Goal: Information Seeking & Learning: Learn about a topic

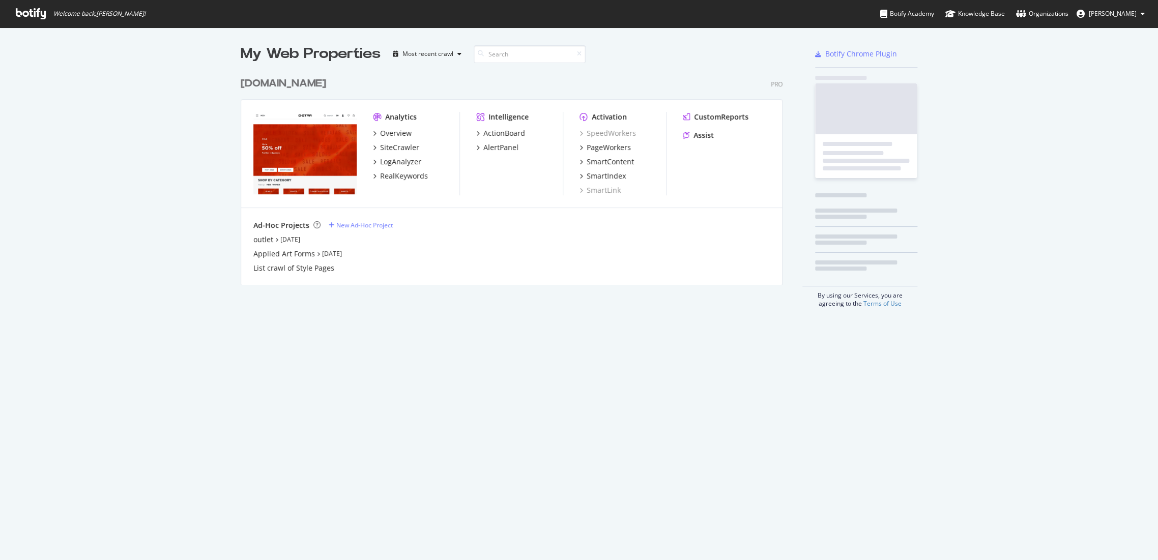
scroll to position [552, 1140]
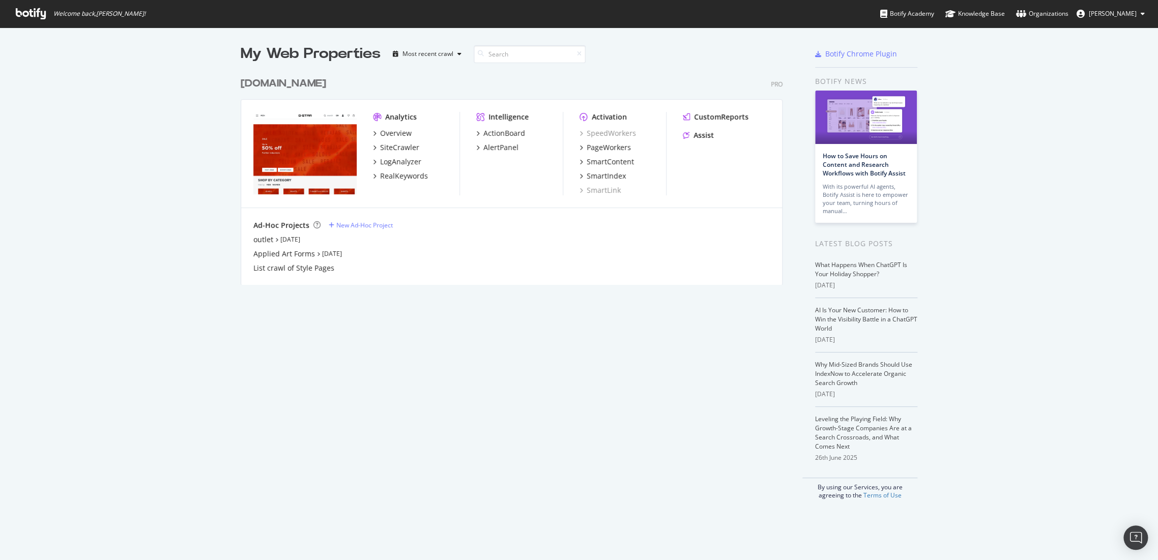
click at [305, 86] on div "[DOMAIN_NAME]" at bounding box center [283, 83] width 85 height 15
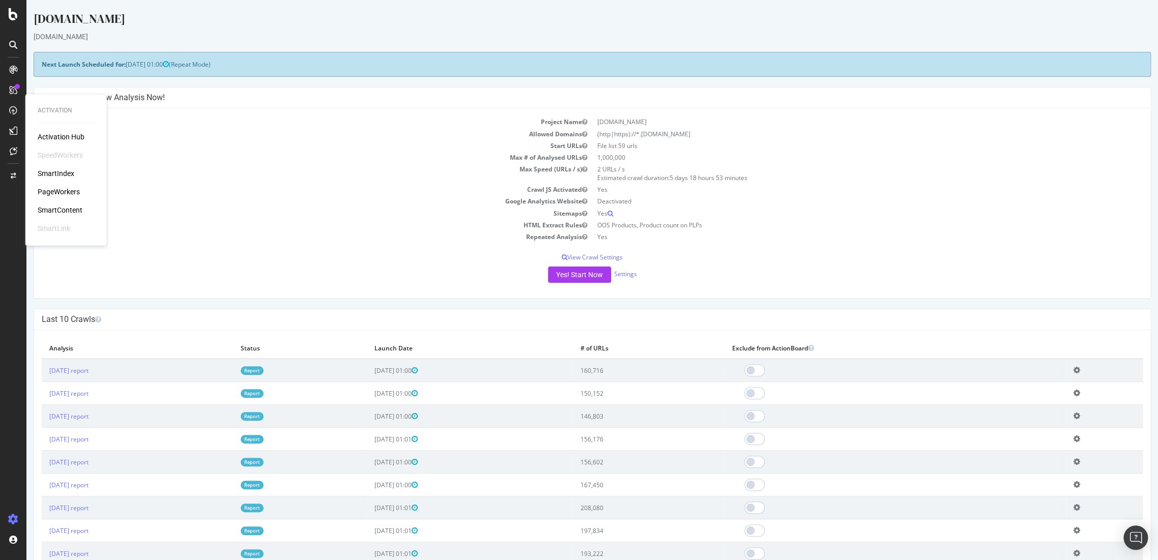
click at [55, 187] on div "PageWorkers" at bounding box center [59, 192] width 42 height 10
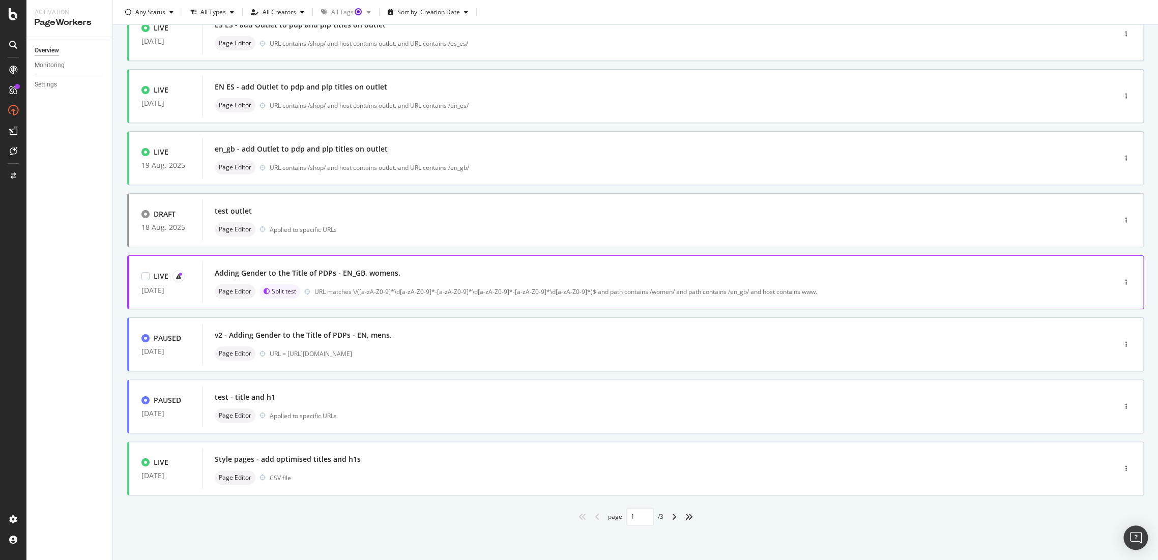
scroll to position [210, 0]
click at [256, 458] on div "Style pages - add optimised titles and h1s" at bounding box center [288, 459] width 146 height 10
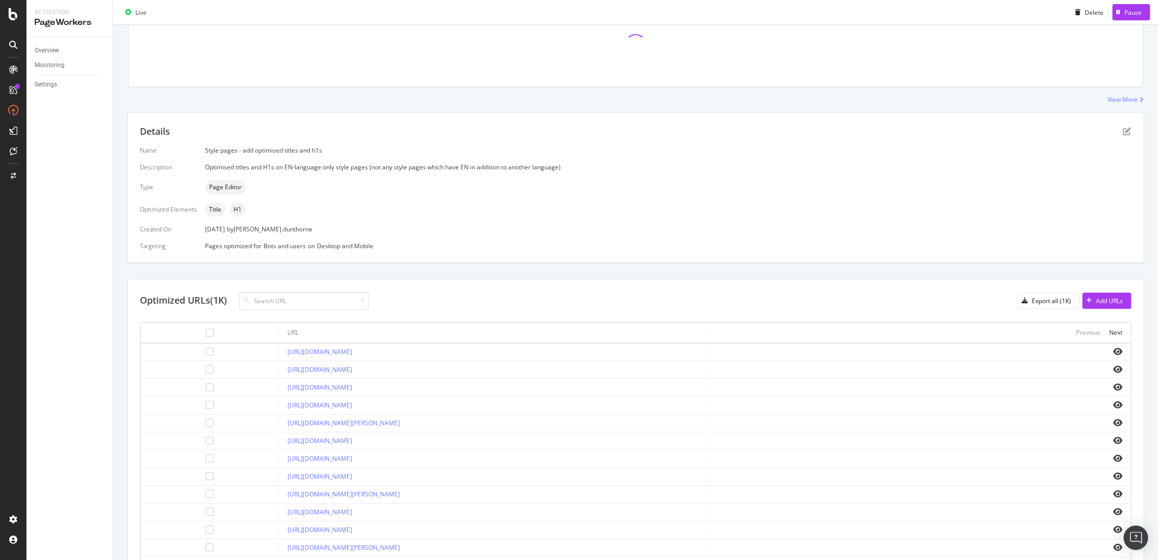
scroll to position [212, 0]
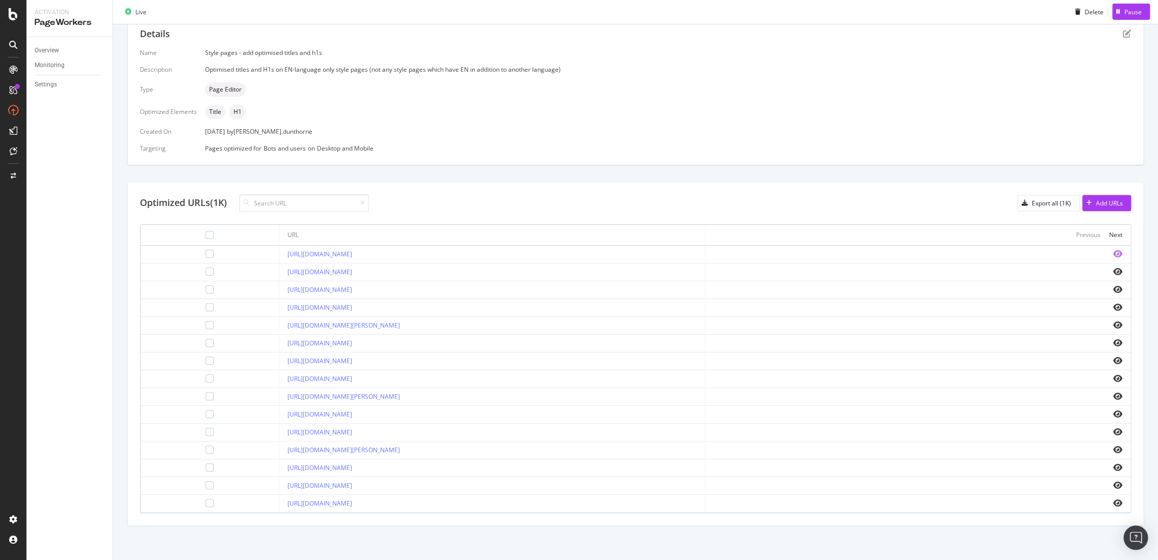
click at [1113, 253] on icon "eye" at bounding box center [1117, 254] width 9 height 8
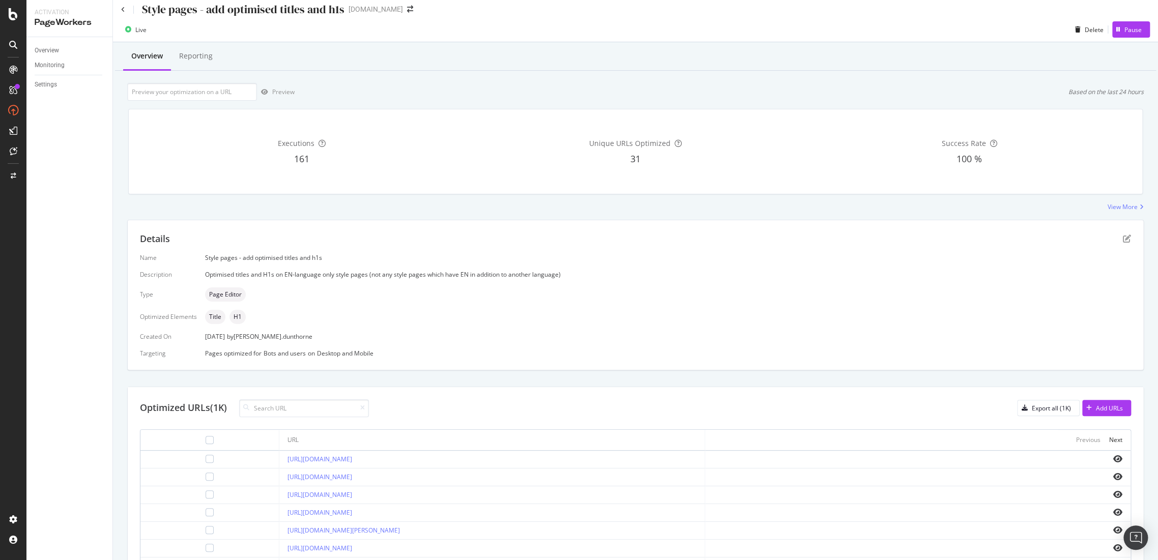
scroll to position [0, 0]
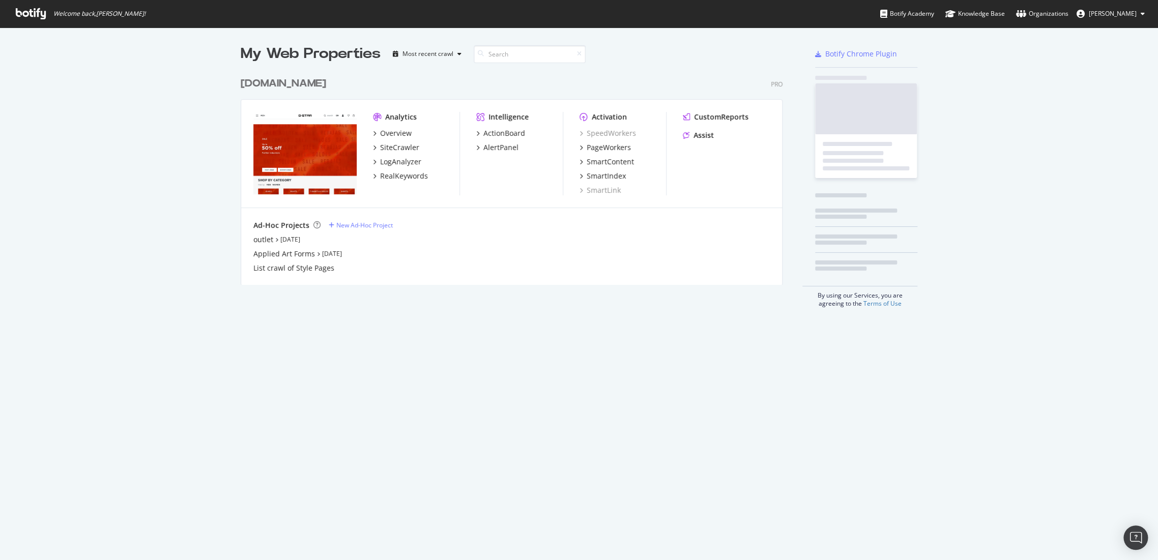
scroll to position [552, 1140]
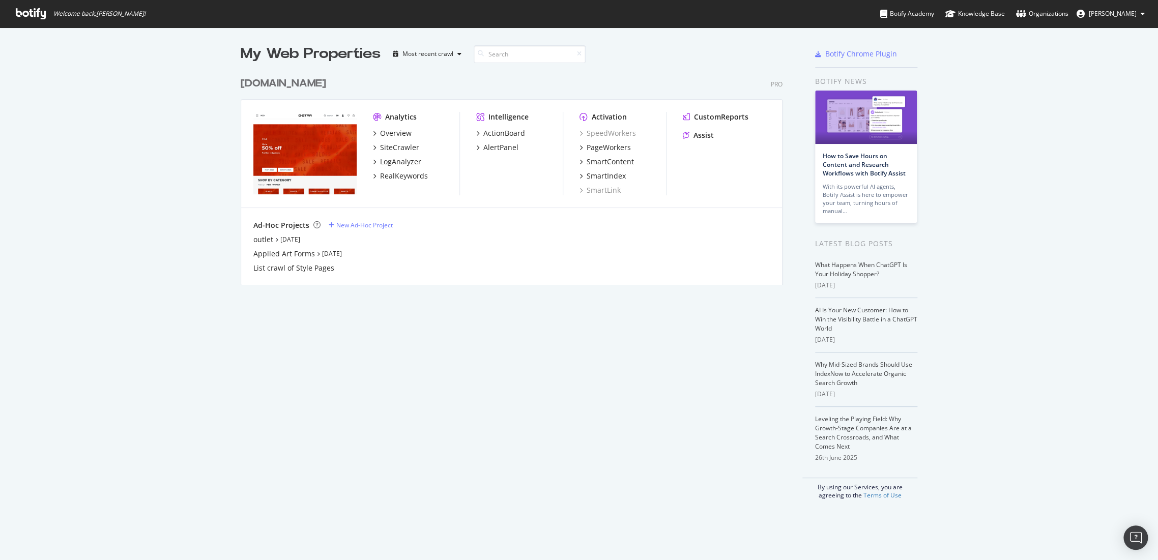
click at [313, 85] on div "[DOMAIN_NAME]" at bounding box center [283, 83] width 85 height 15
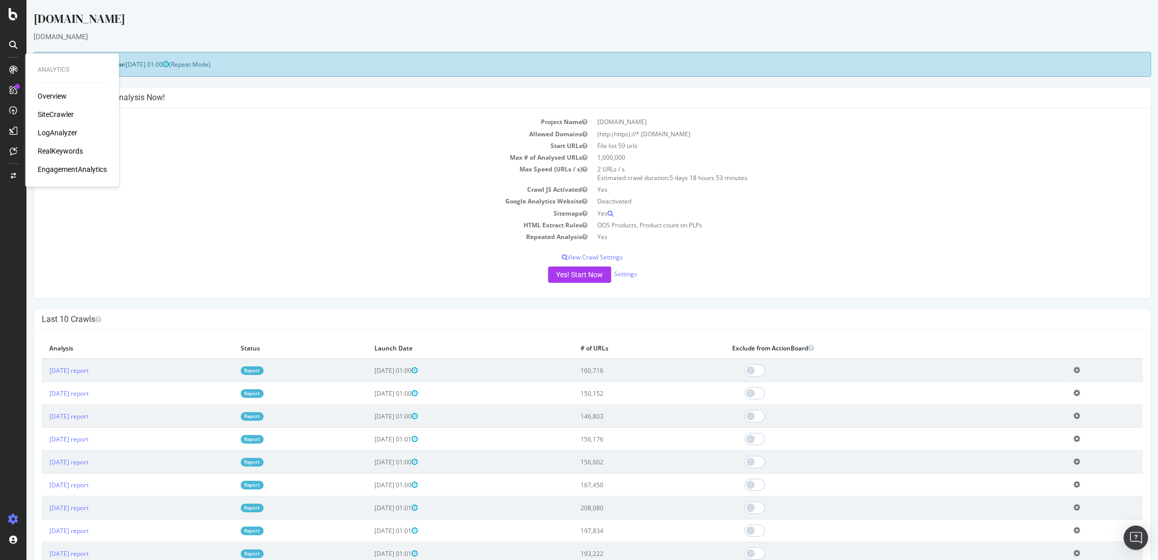
click at [63, 155] on div "RealKeywords" at bounding box center [60, 151] width 45 height 10
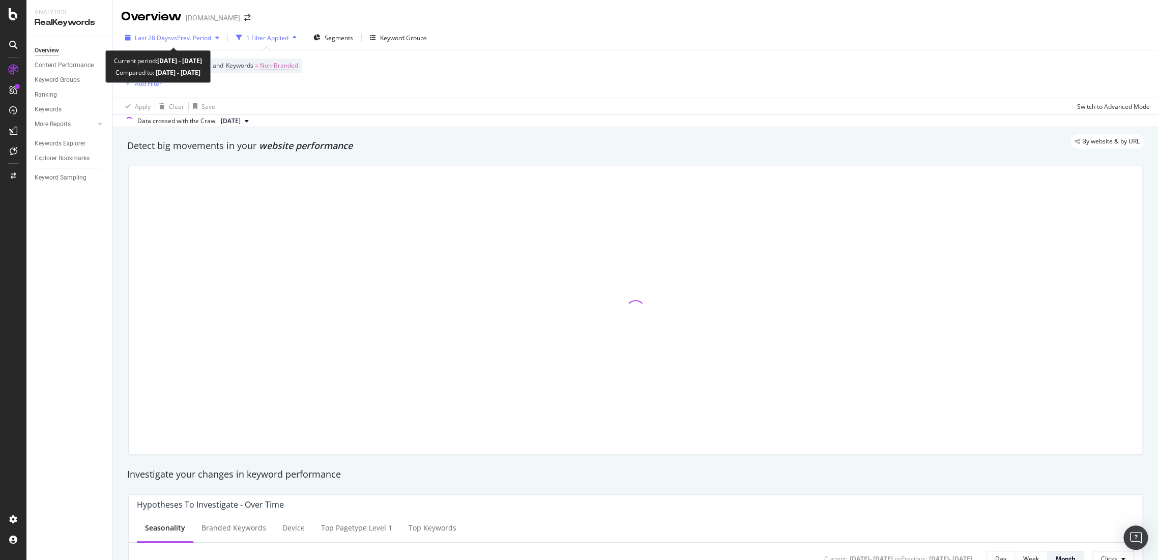
click at [208, 42] on div "Last 28 Days vs Prev. Period" at bounding box center [173, 38] width 76 height 9
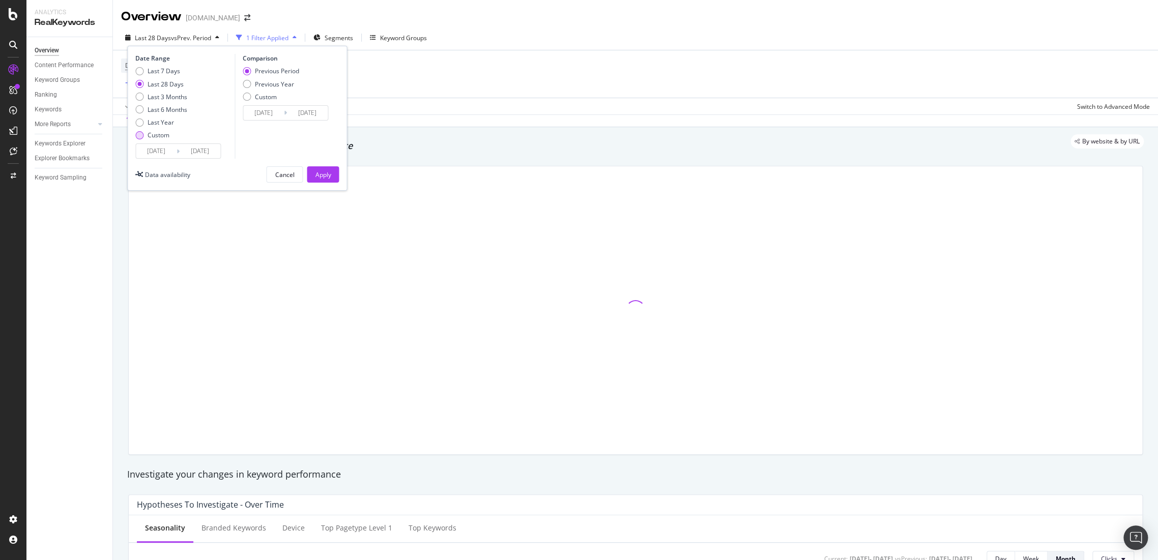
click at [137, 135] on div "Custom" at bounding box center [139, 135] width 8 height 8
click at [157, 151] on input "2025/08/04" at bounding box center [156, 151] width 41 height 14
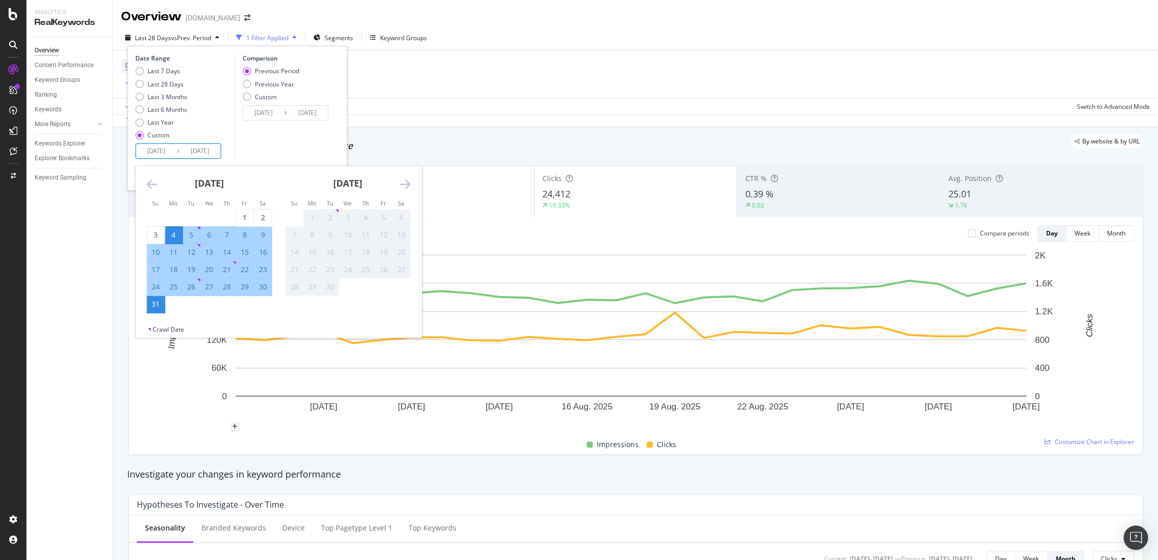
click at [177, 288] on div "25" at bounding box center [173, 287] width 17 height 10
type input "2025/08/25"
type input "2025/08/18"
type input "2025/08/24"
click at [159, 305] on div "31" at bounding box center [155, 304] width 17 height 10
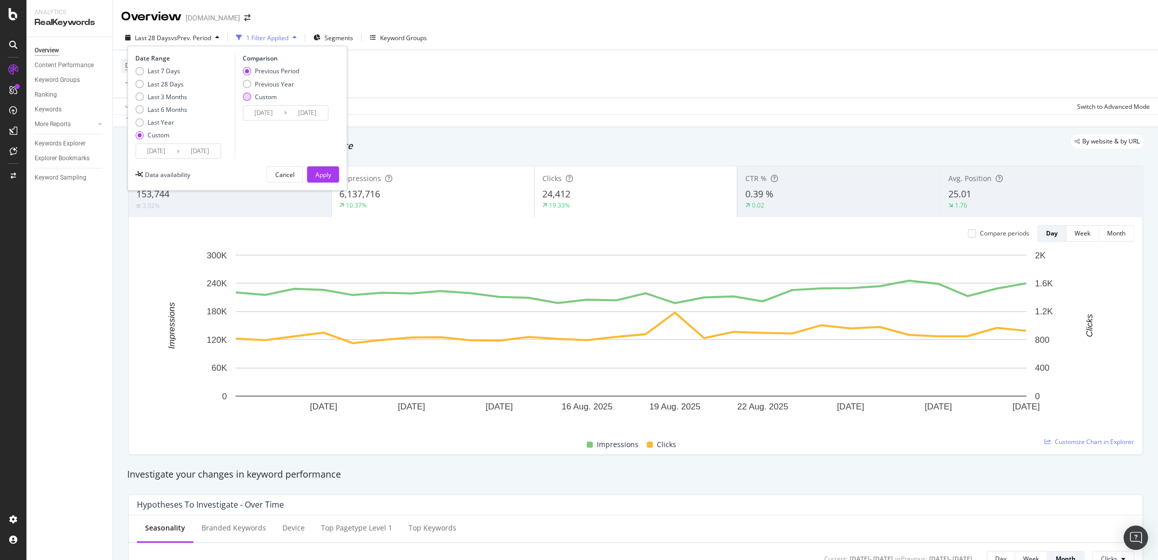
click at [248, 101] on div "Custom" at bounding box center [271, 97] width 56 height 9
click at [261, 113] on input "2025/08/18" at bounding box center [263, 113] width 41 height 14
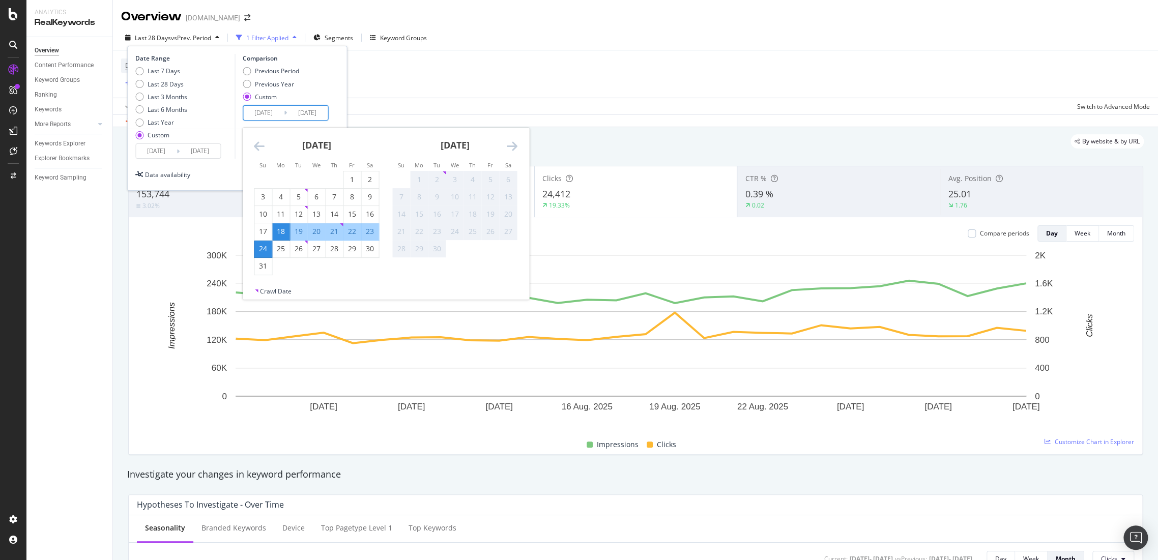
click at [256, 145] on icon "Move backward to switch to the previous month." at bounding box center [259, 146] width 11 height 12
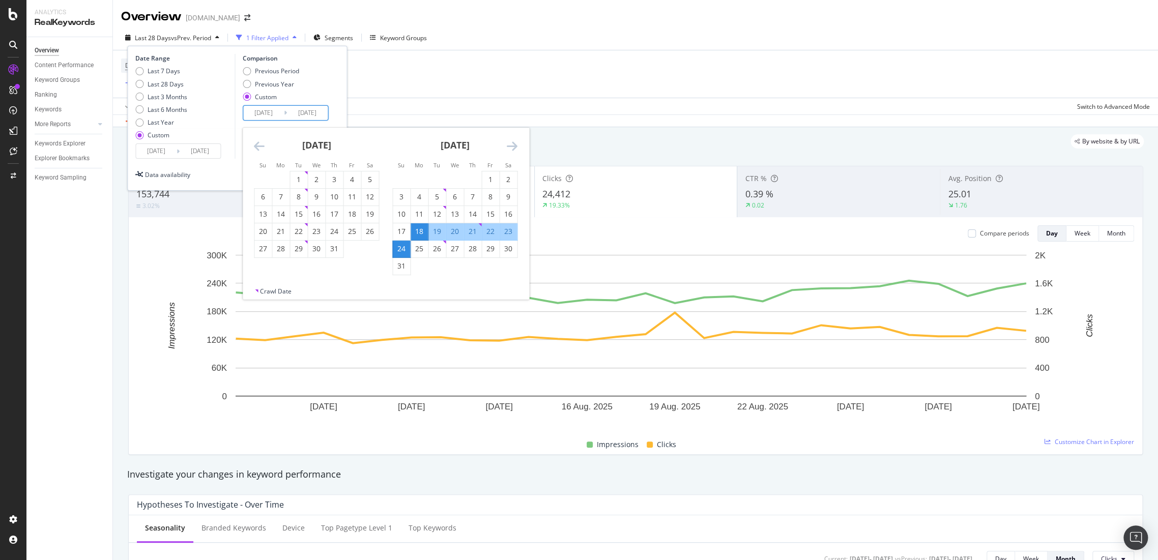
click at [256, 145] on icon "Move backward to switch to the previous month." at bounding box center [259, 146] width 11 height 12
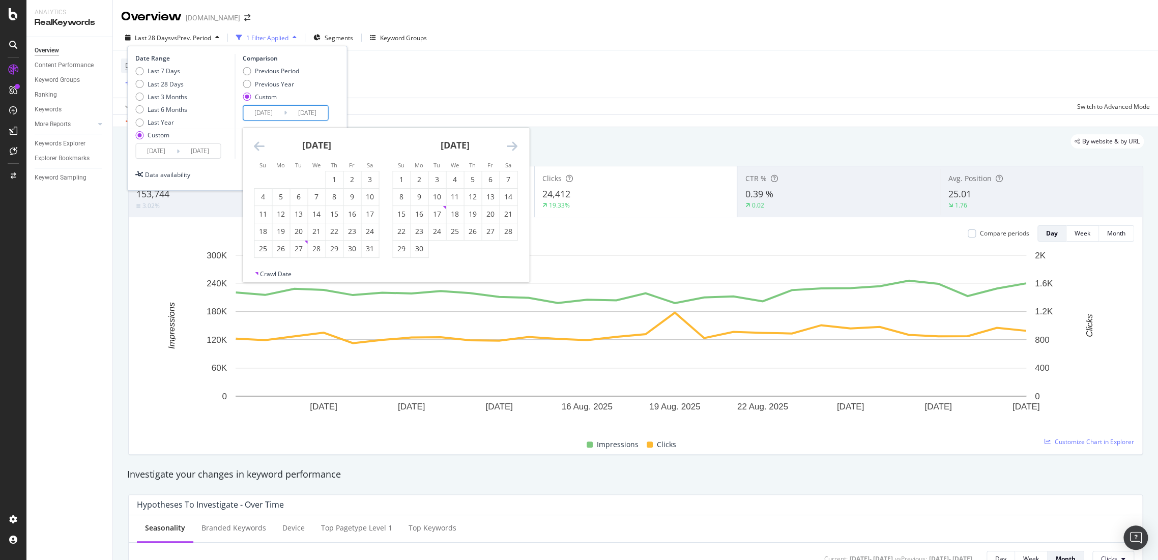
click at [256, 145] on icon "Move backward to switch to the previous month." at bounding box center [259, 146] width 11 height 12
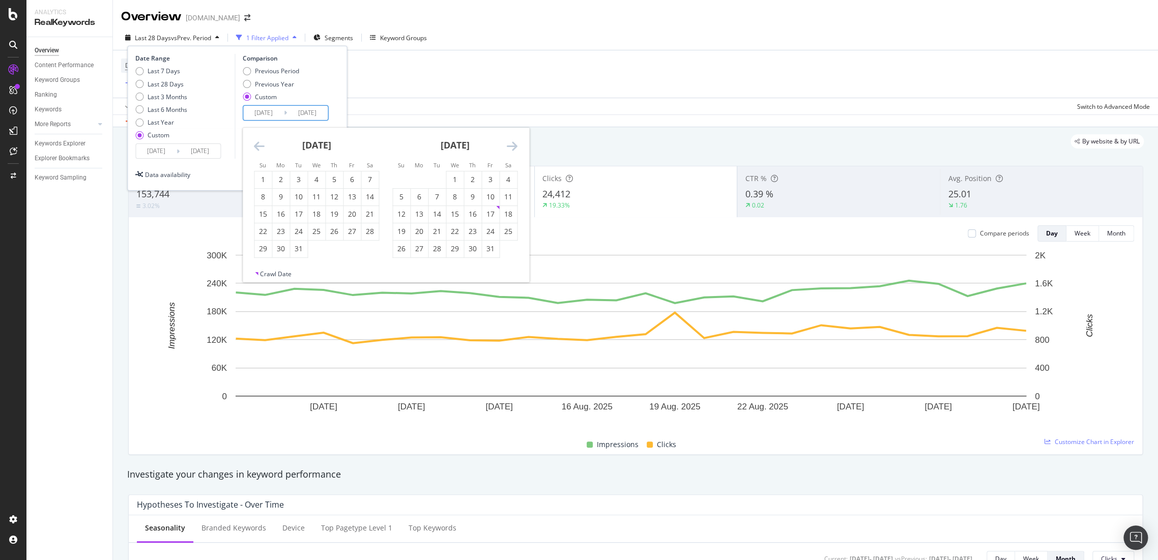
click at [256, 145] on icon "Move backward to switch to the previous month." at bounding box center [259, 146] width 11 height 12
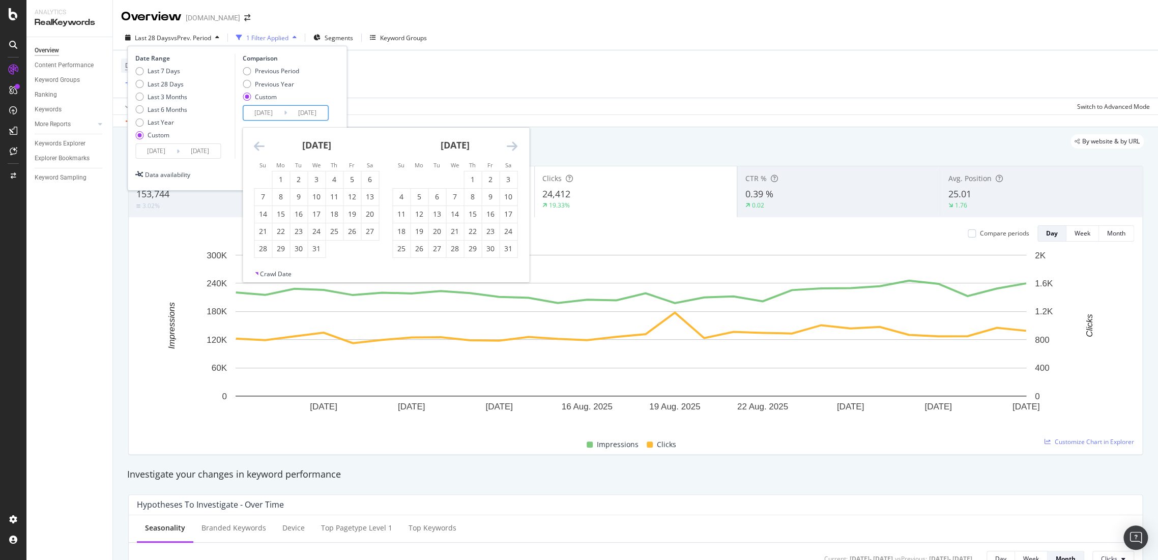
click at [513, 146] on icon "Move forward to switch to the next month." at bounding box center [512, 146] width 11 height 12
click at [477, 183] on div "5" at bounding box center [472, 180] width 17 height 10
type input "2024/09/05"
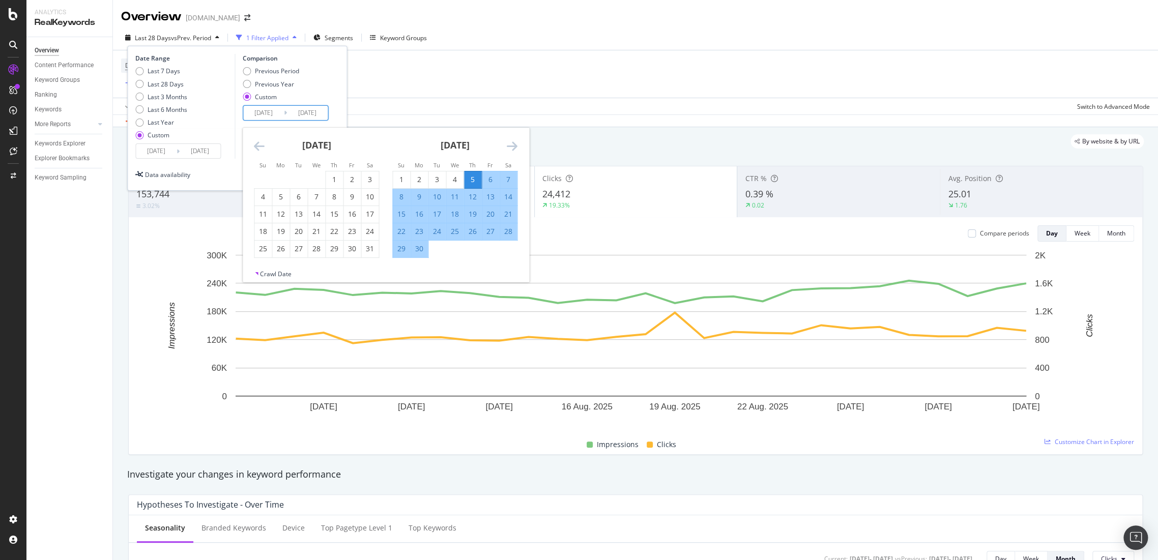
click at [454, 198] on div "11" at bounding box center [454, 197] width 17 height 10
type input "2024/09/11"
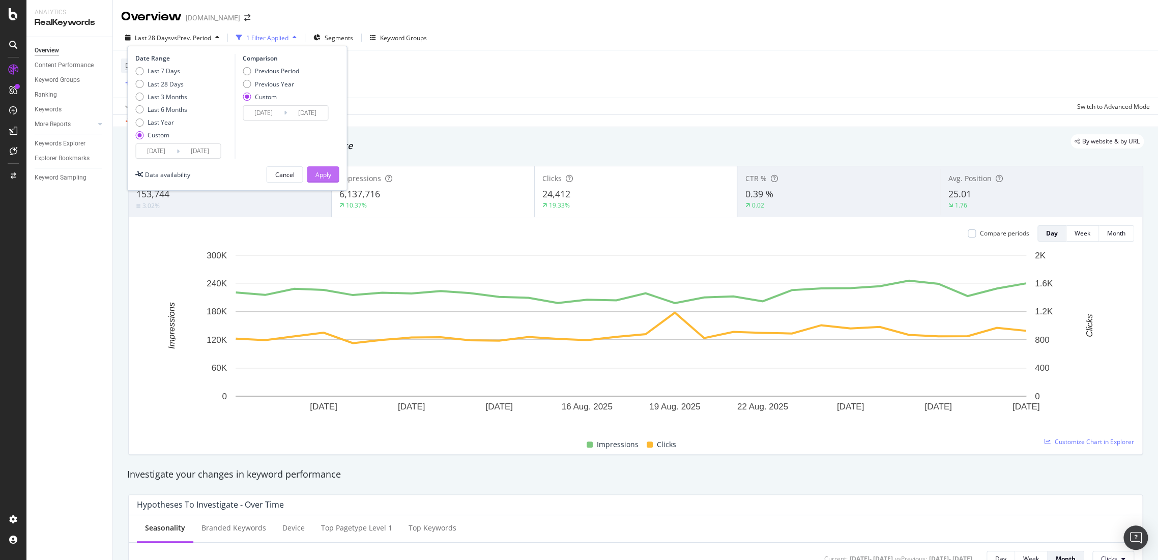
click at [326, 175] on div "Apply" at bounding box center [323, 174] width 16 height 9
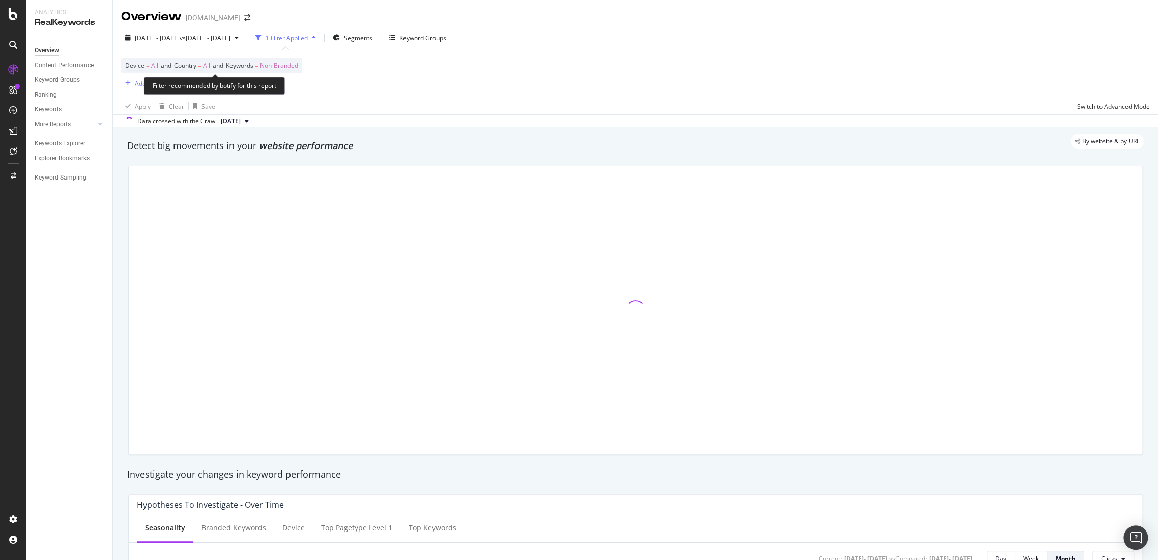
click at [276, 64] on span "Non-Branded" at bounding box center [279, 66] width 38 height 14
click at [504, 99] on div "Apply Clear Save Switch to Advanced Mode" at bounding box center [635, 106] width 1045 height 17
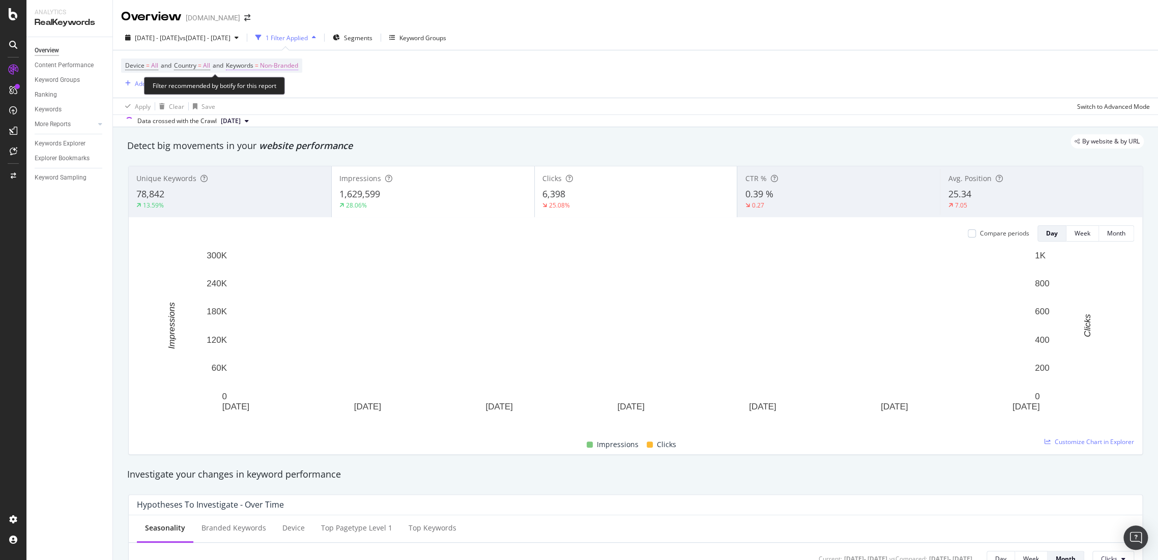
click at [289, 68] on span "Non-Branded" at bounding box center [279, 66] width 38 height 14
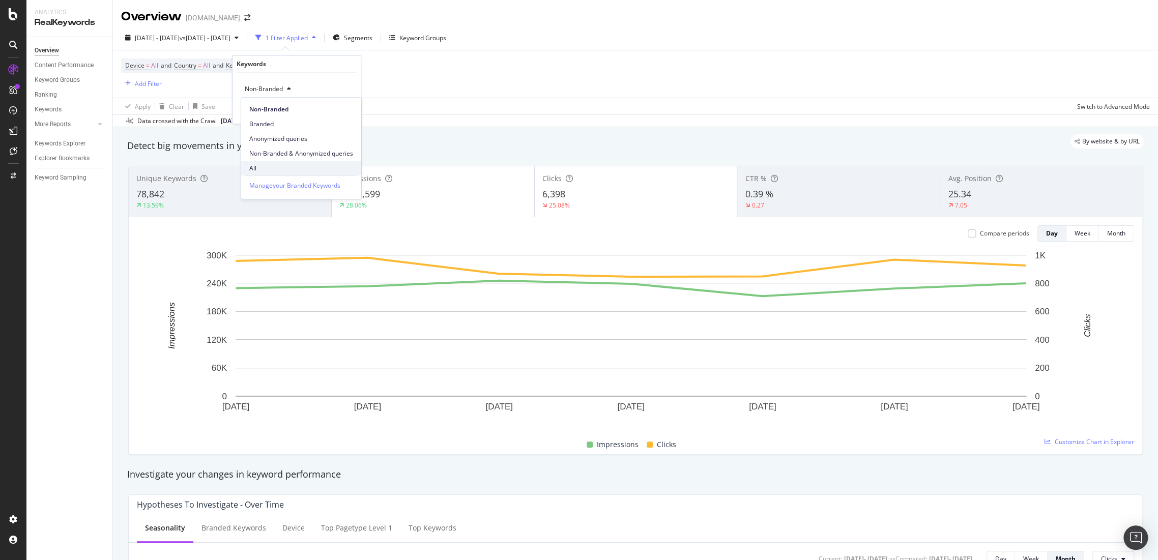
click at [256, 166] on span "All" at bounding box center [301, 168] width 104 height 9
click at [345, 113] on div "Apply" at bounding box center [345, 110] width 16 height 9
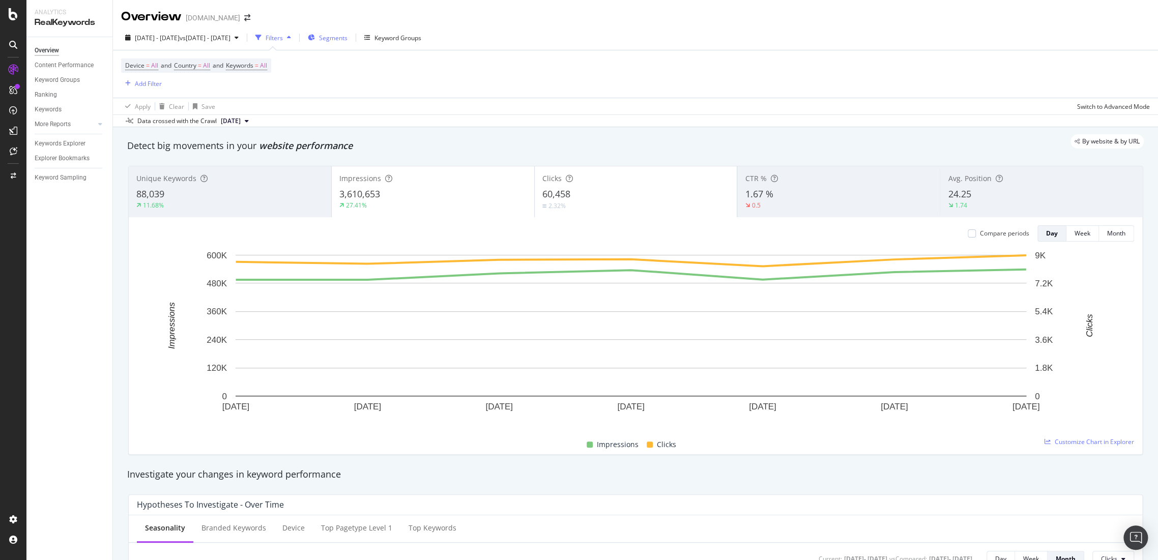
click at [348, 41] on span "Segments" at bounding box center [333, 38] width 28 height 9
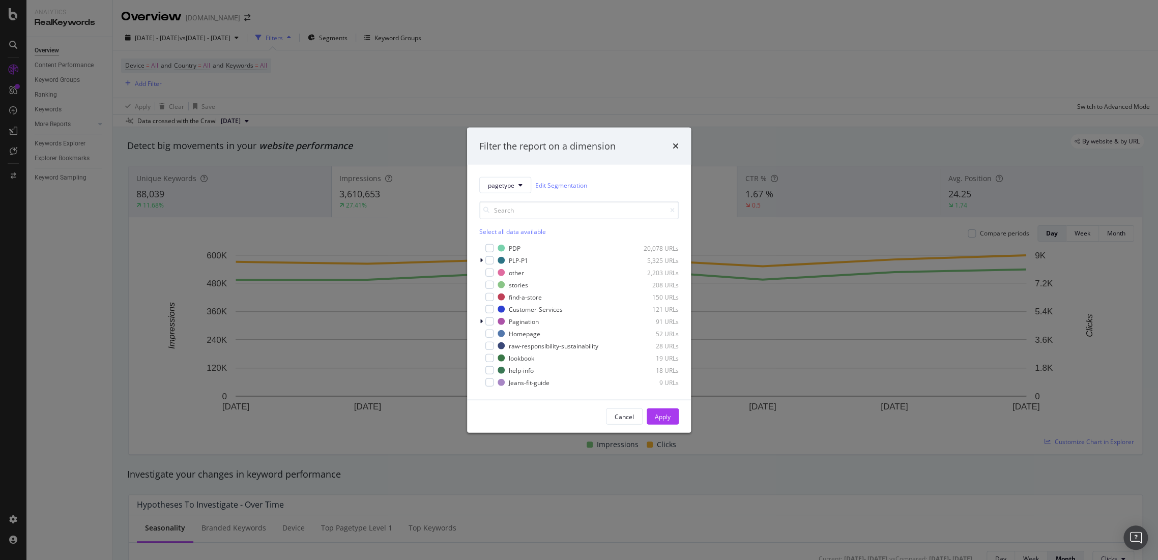
click at [507, 176] on div "pagetype Edit Segmentation Select all data available PDP 20,078 URLs PLP-P1 5,3…" at bounding box center [579, 282] width 224 height 235
click at [506, 182] on span "pagetype" at bounding box center [501, 185] width 26 height 9
drag, startPoint x: 509, startPoint y: 237, endPoint x: 557, endPoint y: 340, distance: 114.1
click at [509, 239] on span "country" at bounding box center [521, 240] width 66 height 9
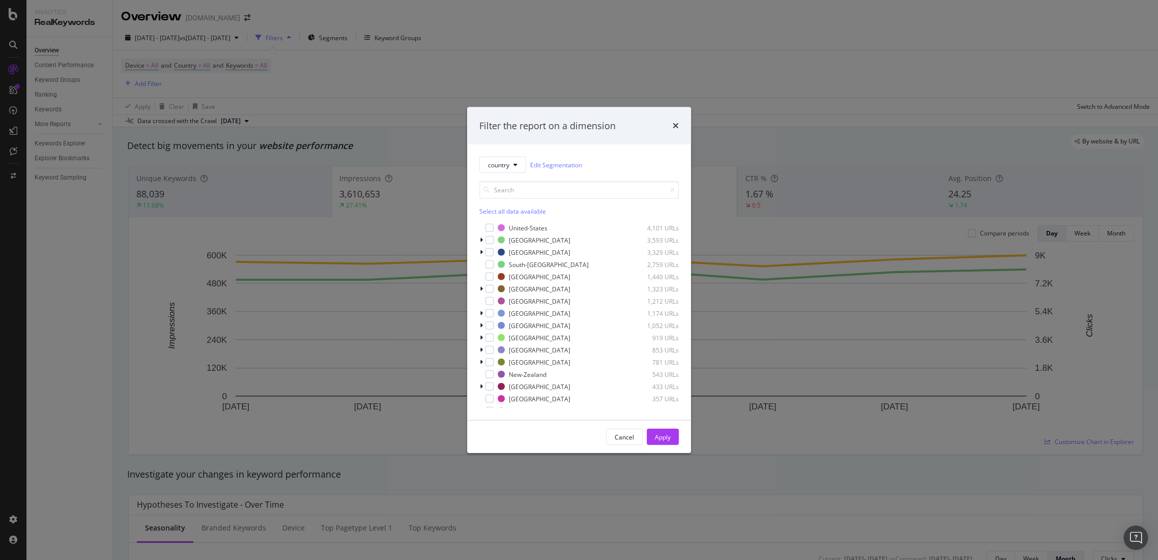
click at [497, 214] on div "Select all data available" at bounding box center [578, 211] width 199 height 9
click at [491, 224] on div "modal" at bounding box center [489, 228] width 8 height 8
click at [490, 263] on icon "modal" at bounding box center [490, 264] width 5 height 5
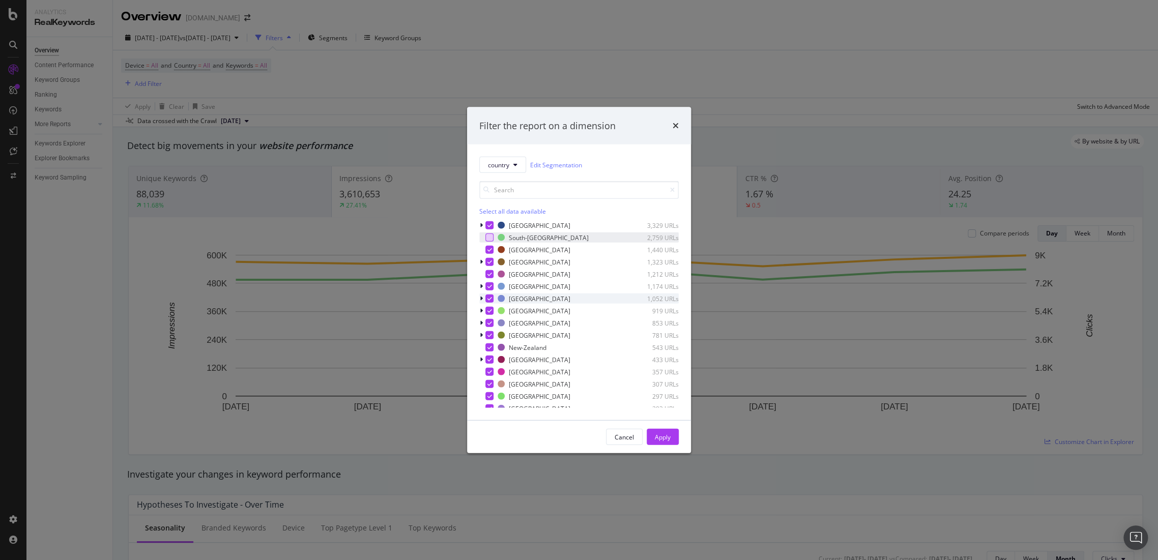
click at [490, 299] on icon "modal" at bounding box center [490, 298] width 5 height 5
click at [489, 308] on icon "modal" at bounding box center [490, 310] width 5 height 5
click at [489, 307] on div "modal" at bounding box center [489, 311] width 8 height 8
click at [485, 321] on div "modal" at bounding box center [489, 323] width 8 height 8
click at [492, 346] on div "modal" at bounding box center [489, 348] width 8 height 8
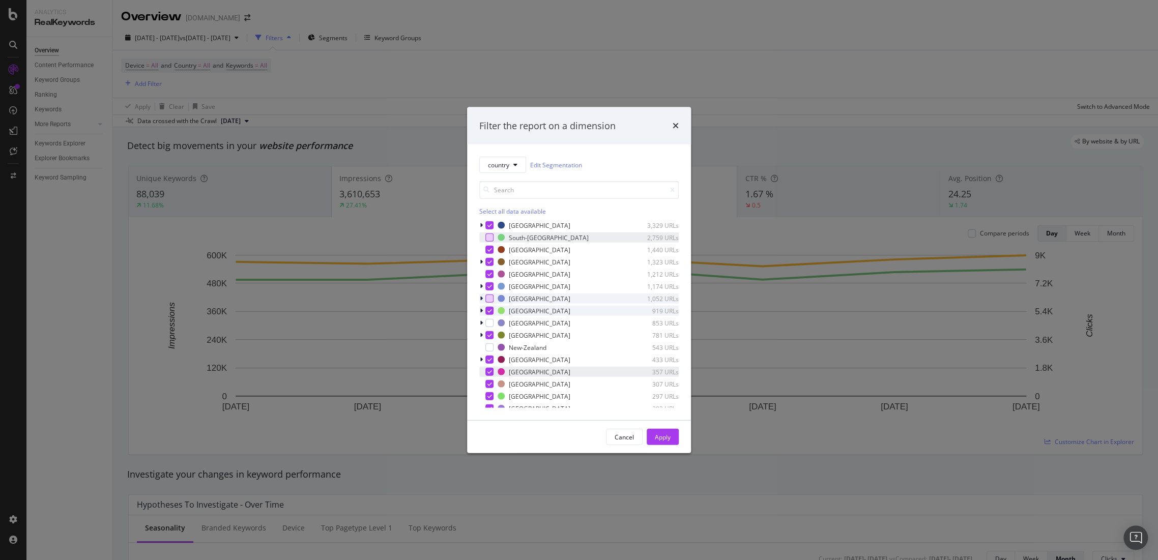
click at [493, 373] on div "modal" at bounding box center [489, 372] width 8 height 8
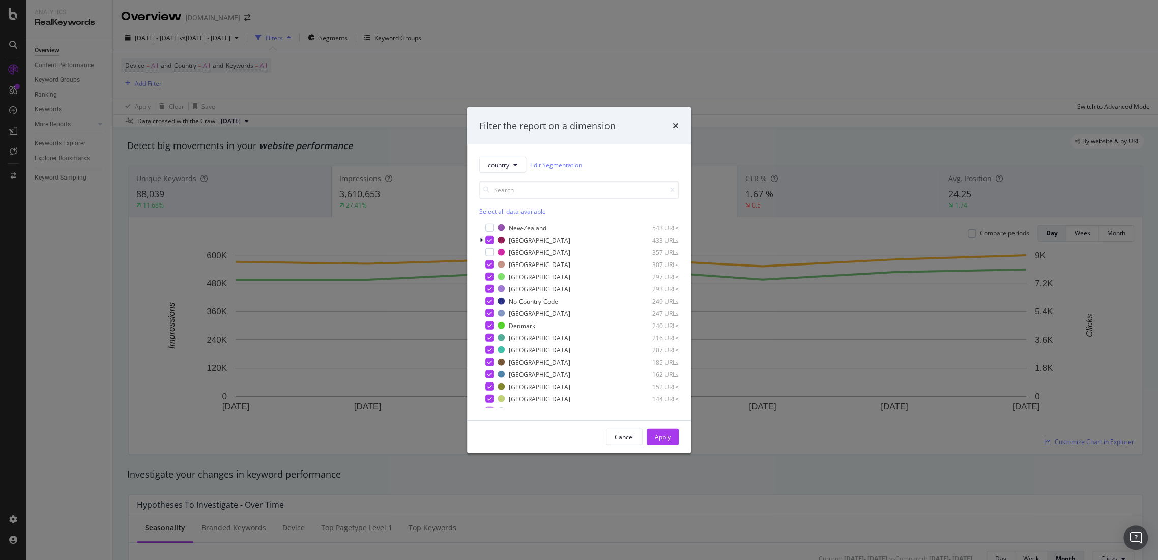
scroll to position [155, 0]
click at [483, 293] on div "modal" at bounding box center [482, 293] width 6 height 10
click at [498, 333] on div "modal" at bounding box center [501, 331] width 7 height 7
drag, startPoint x: 486, startPoint y: 381, endPoint x: 509, endPoint y: 392, distance: 25.5
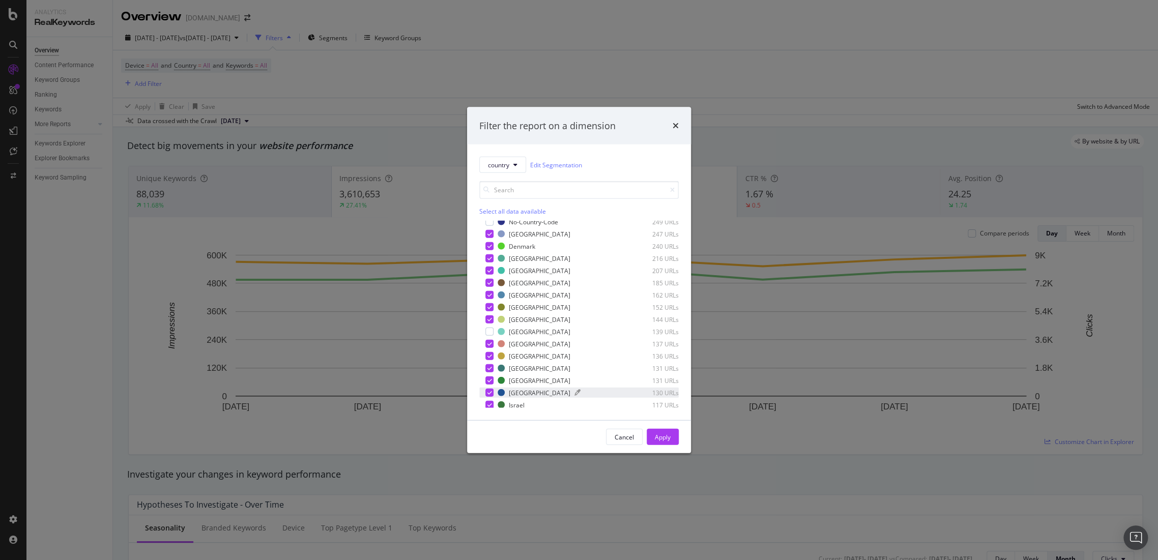
click at [486, 383] on div "modal" at bounding box center [489, 381] width 8 height 8
drag, startPoint x: 485, startPoint y: 402, endPoint x: 570, endPoint y: 394, distance: 85.4
click at [485, 403] on div "modal" at bounding box center [489, 405] width 8 height 8
click at [489, 292] on icon "modal" at bounding box center [490, 293] width 5 height 5
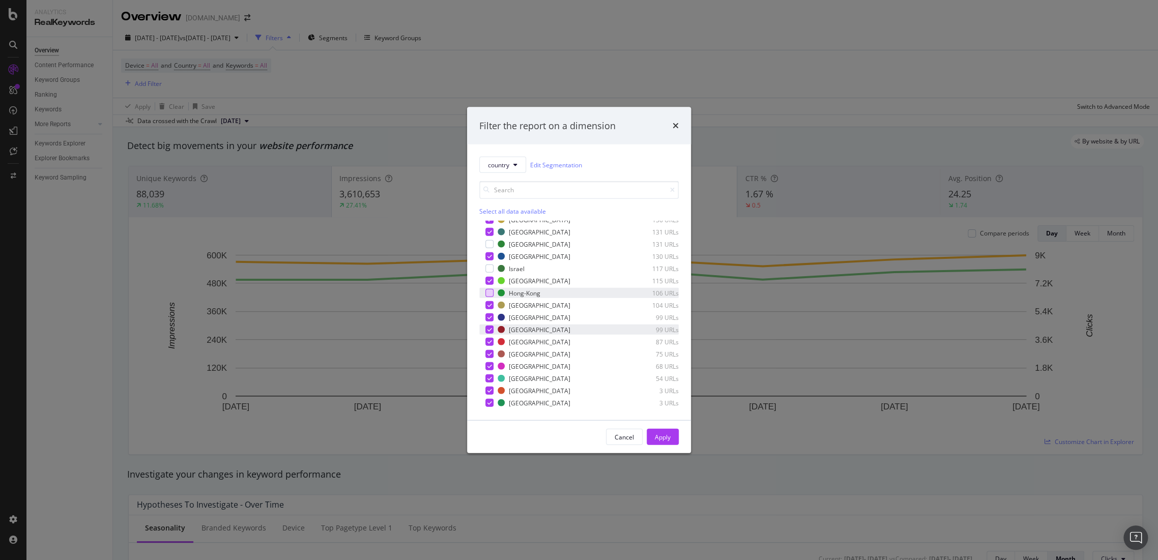
click at [488, 329] on icon "modal" at bounding box center [490, 329] width 5 height 5
click at [488, 403] on icon "modal" at bounding box center [490, 403] width 5 height 5
click at [491, 385] on div "United-States 4,101 URLs Netherlands 3,593 URLs Germany 3,329 URLs South-Africa…" at bounding box center [578, 314] width 199 height 187
click at [486, 388] on div "modal" at bounding box center [489, 391] width 8 height 8
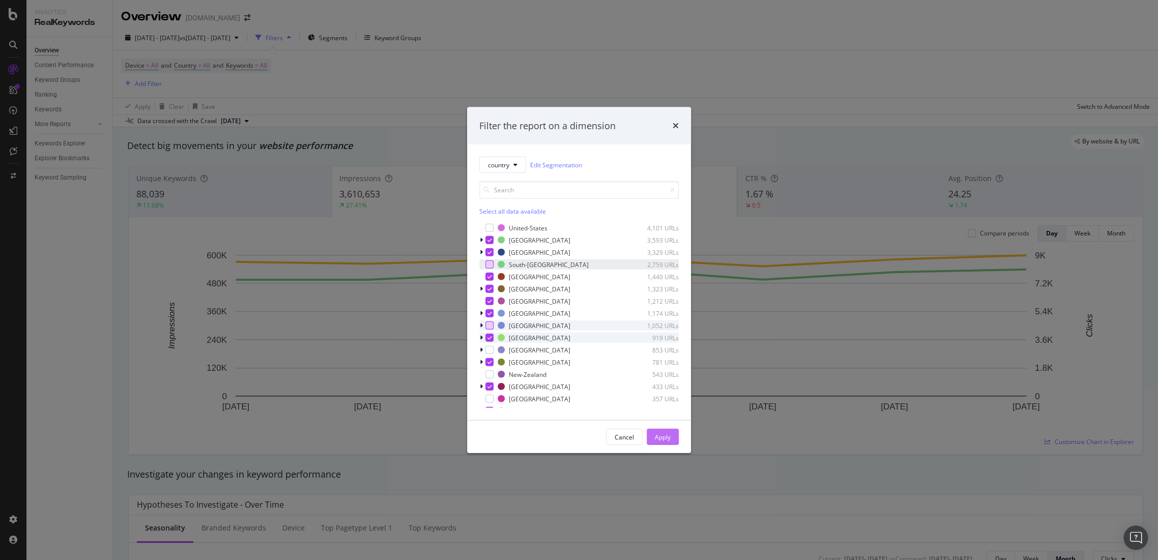
click at [668, 434] on div "Apply" at bounding box center [663, 437] width 16 height 9
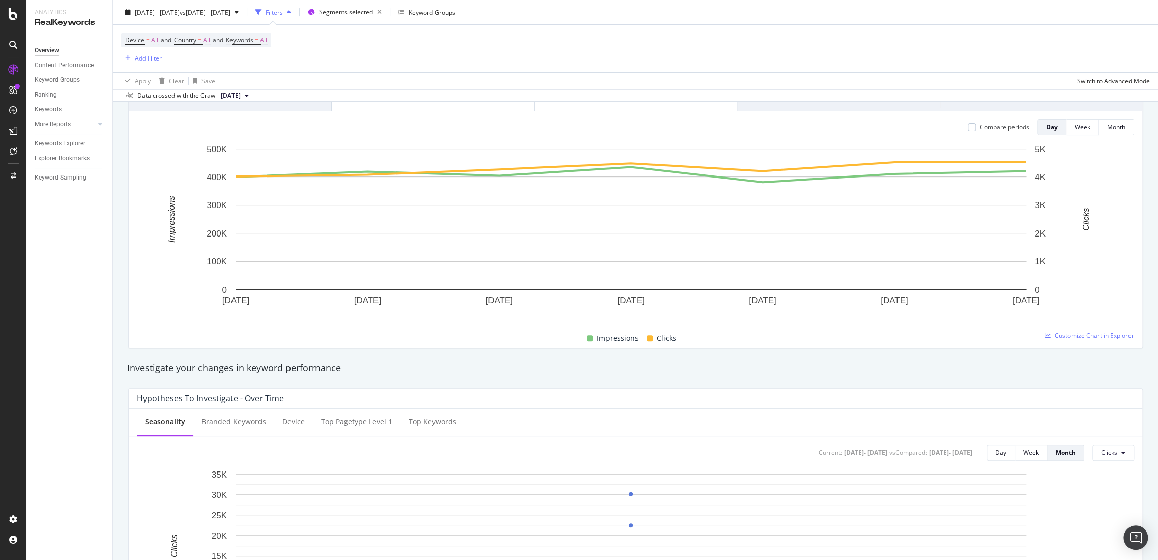
scroll to position [1, 0]
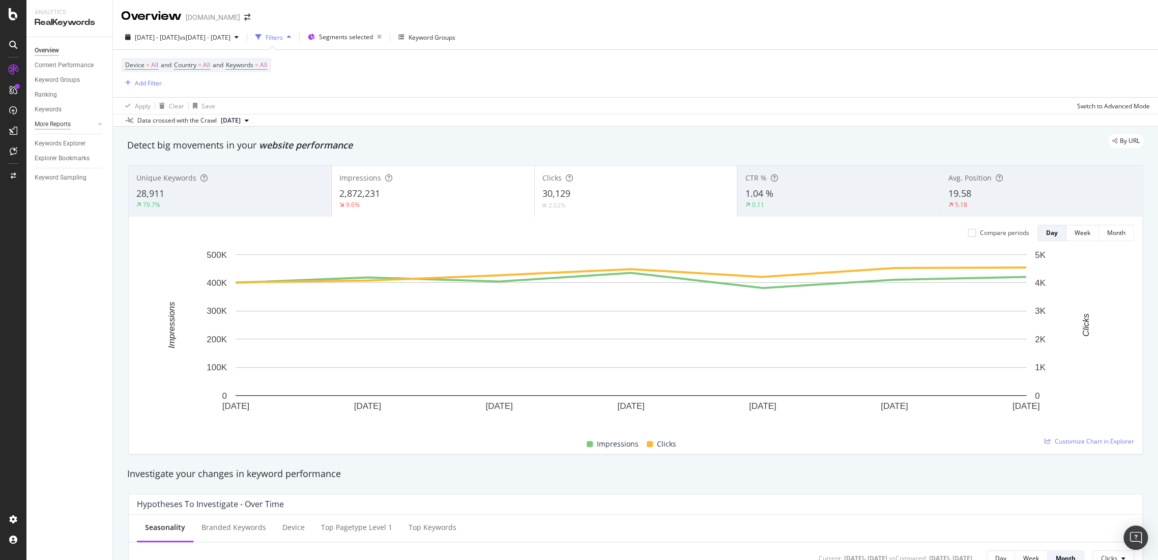
click at [60, 123] on div "More Reports" at bounding box center [53, 124] width 36 height 11
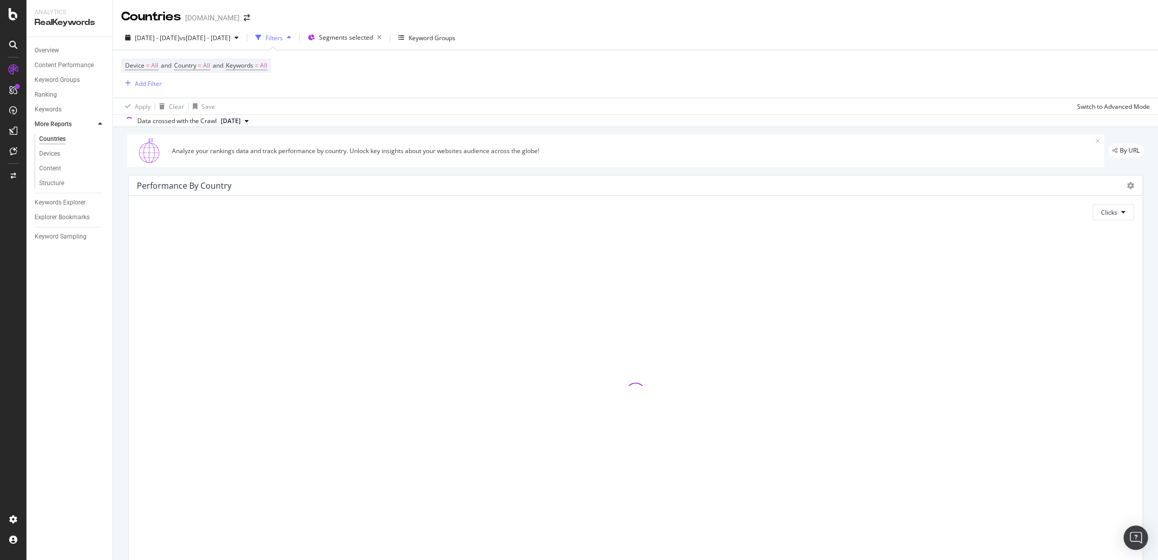
click at [46, 45] on div "Overview" at bounding box center [47, 50] width 24 height 11
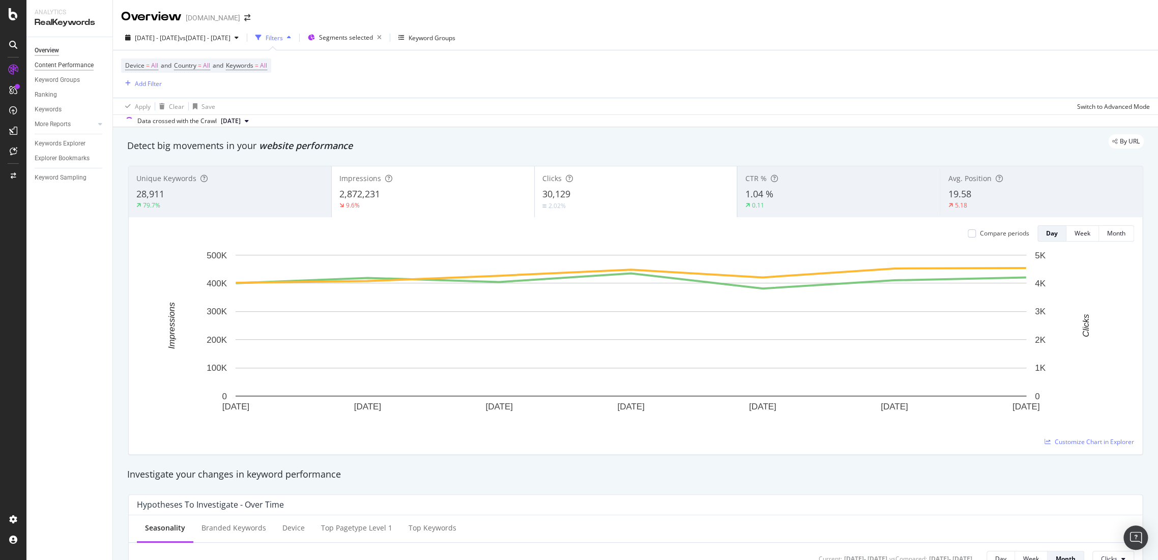
click at [70, 65] on div "Content Performance" at bounding box center [64, 65] width 59 height 11
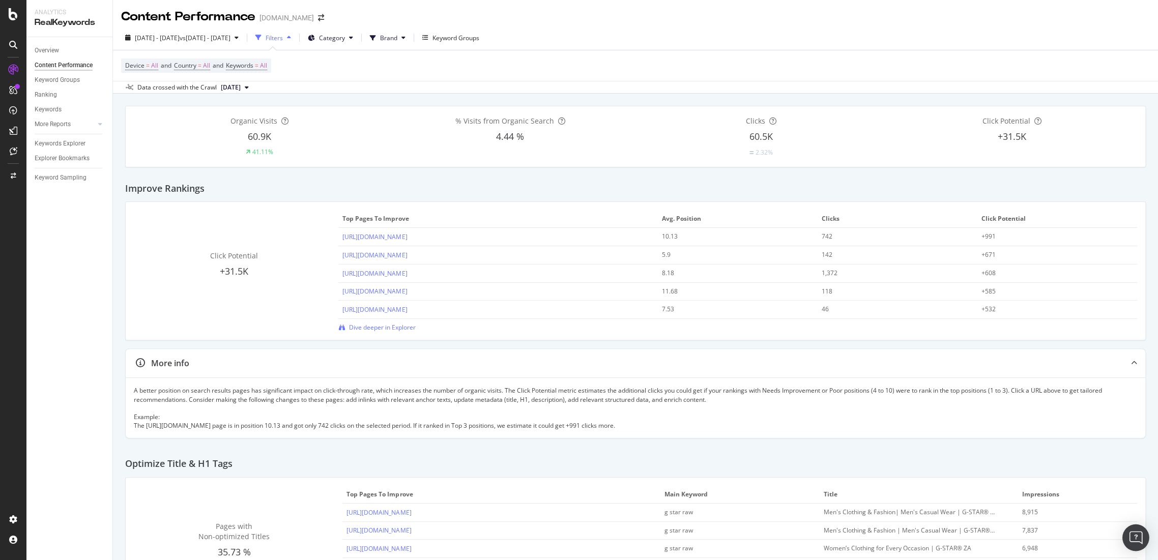
click at [1138, 536] on img "Open Intercom Messenger" at bounding box center [1135, 537] width 13 height 13
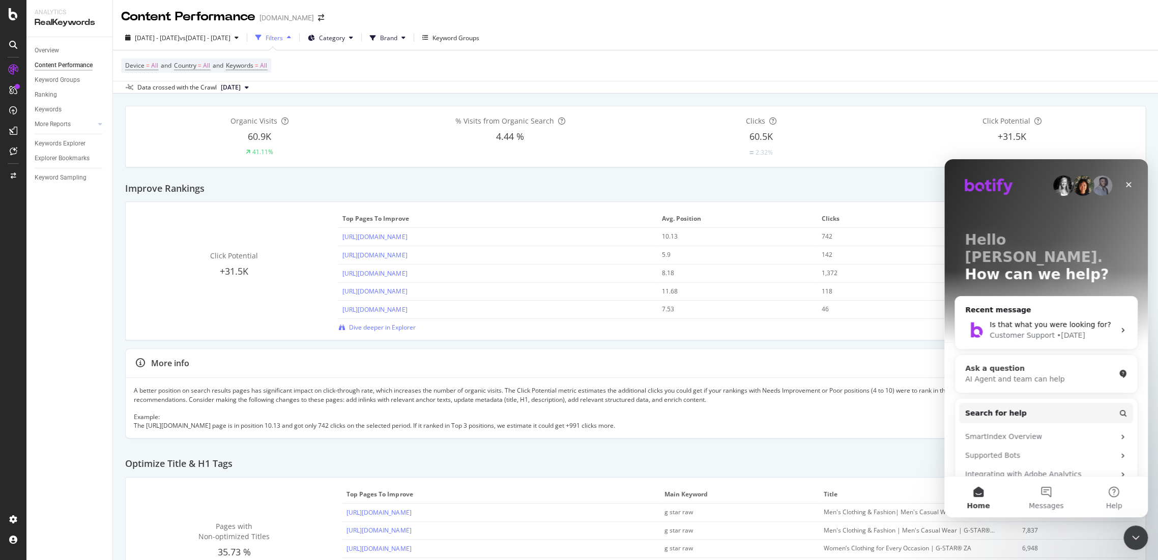
click at [1009, 374] on div "AI Agent and team can help" at bounding box center [1040, 379] width 150 height 11
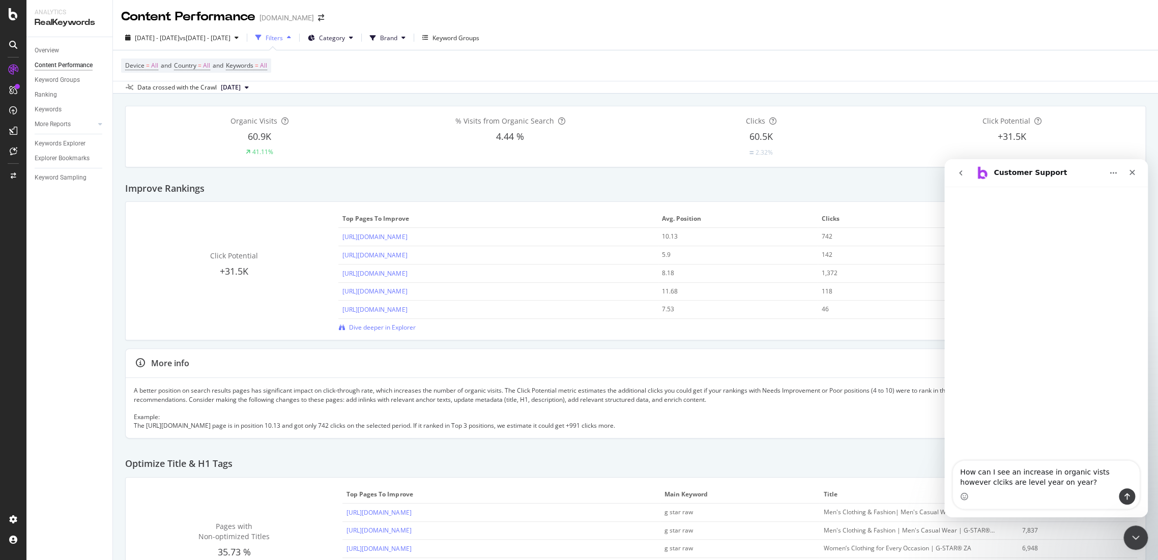
click at [966, 483] on textarea "How can I see an increase in organic vists however clciks are level year on yea…" at bounding box center [1046, 474] width 186 height 27
click at [945, 159] on lt-span "cl ic ks" at bounding box center [945, 159] width 0 height 0
click at [1079, 470] on textarea "How can I see an increase in organic vists however clicks are level year on yea…" at bounding box center [1046, 474] width 186 height 27
click at [945, 159] on lt-span "visits" at bounding box center [945, 159] width 0 height 0
type textarea "How can I see an increase in organic visits however clicks are level year on ye…"
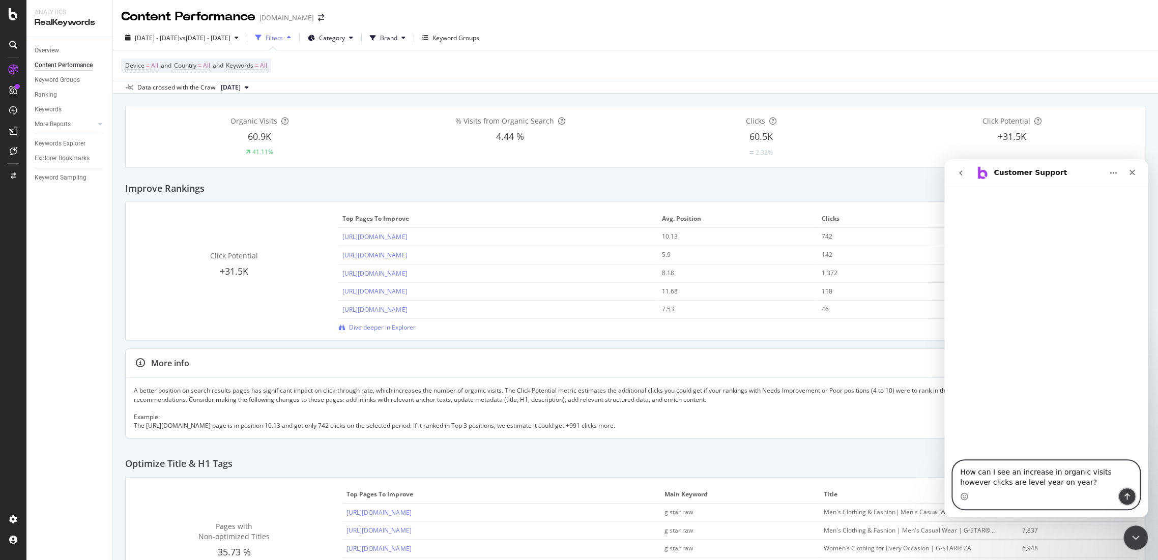
click at [1130, 501] on button "Send a message…" at bounding box center [1127, 497] width 16 height 16
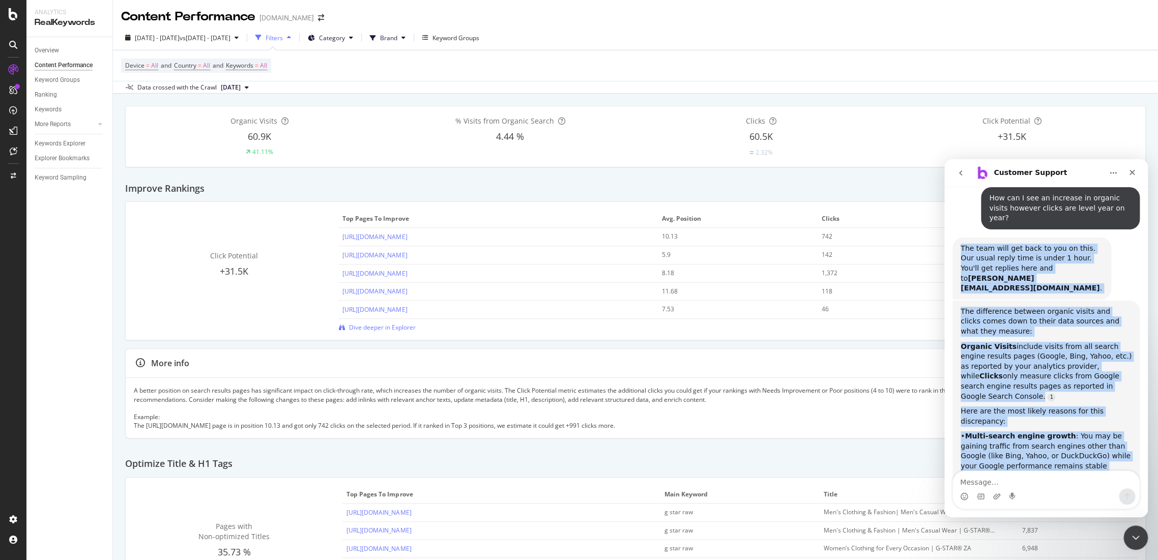
scroll to position [47, 0]
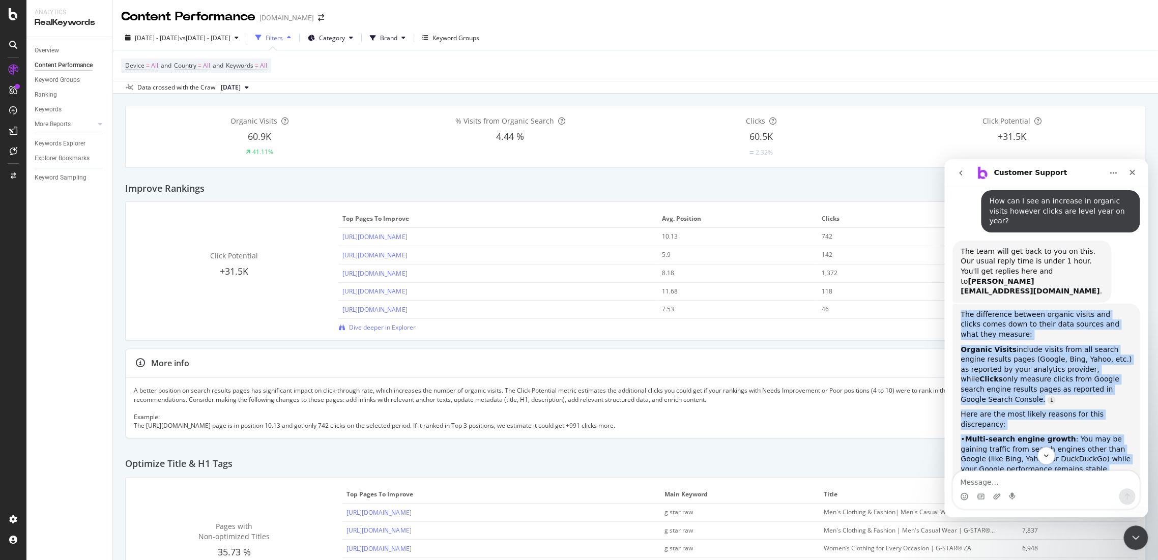
drag, startPoint x: 986, startPoint y: 417, endPoint x: 960, endPoint y: 296, distance: 123.8
click at [961, 310] on div "The difference between organic visits and clicks comes down to their data sourc…" at bounding box center [1046, 465] width 171 height 310
copy div "The difference between organic visits and clicks comes down to their data sourc…"
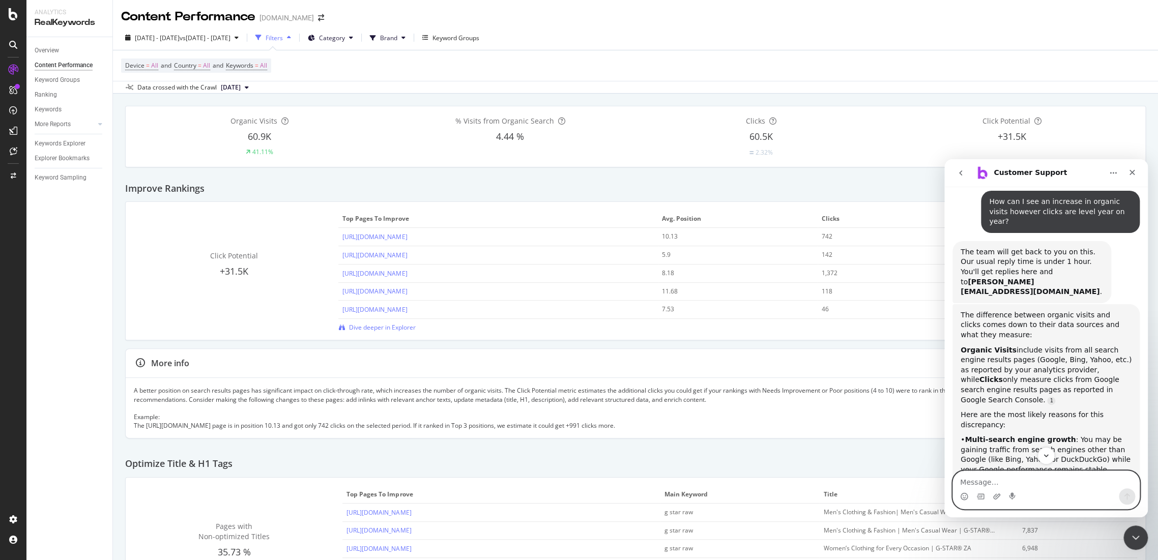
click at [987, 485] on textarea "Message…" at bounding box center [1046, 479] width 186 height 17
click at [1086, 471] on textarea "okay thanks I want to investigate whetehr the increase is coming from different…" at bounding box center [1046, 470] width 186 height 38
click at [1080, 466] on textarea "okay thanks I want to investigate whetehr the increase is coming from different…" at bounding box center [1046, 470] width 186 height 38
click at [945, 159] on lt-span "whet he r" at bounding box center [945, 159] width 0 height 0
type textarea "okay thanks I want to investigate whether the increase is coming from different…"
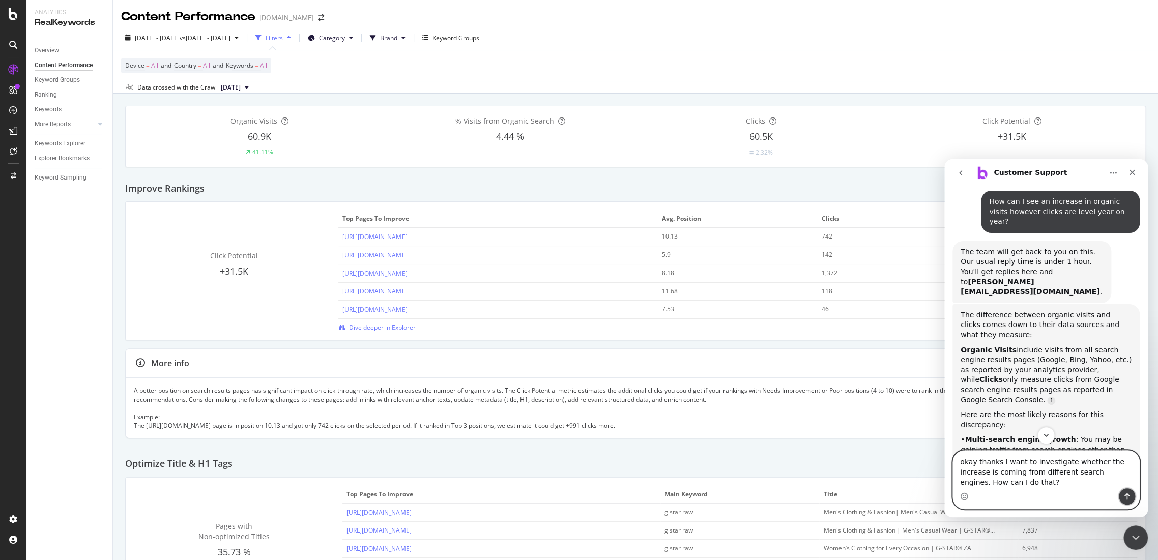
click at [1129, 493] on icon "Send a message…" at bounding box center [1127, 497] width 8 height 8
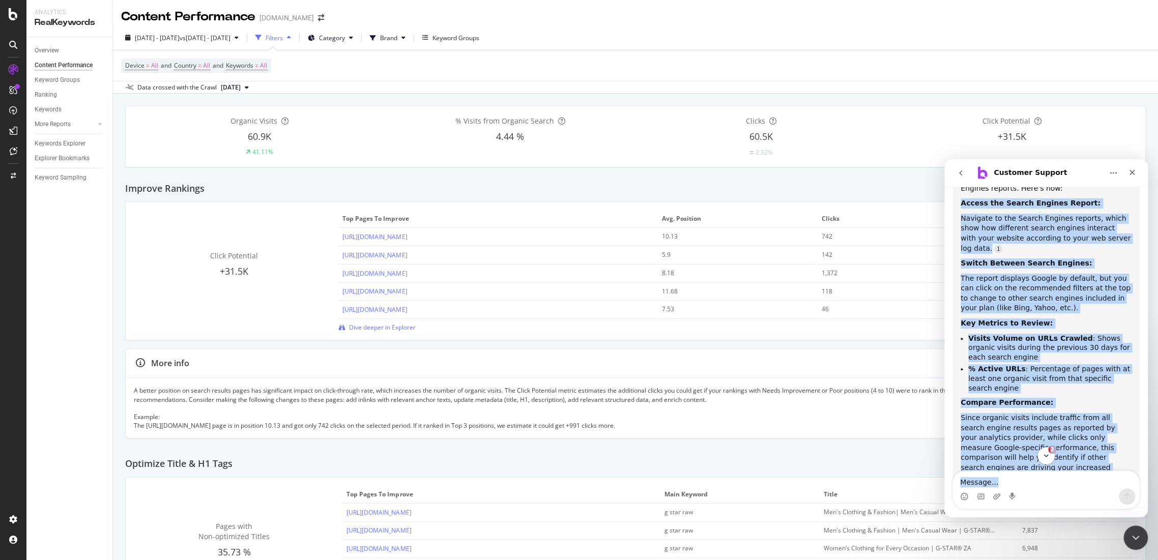
scroll to position [643, 0]
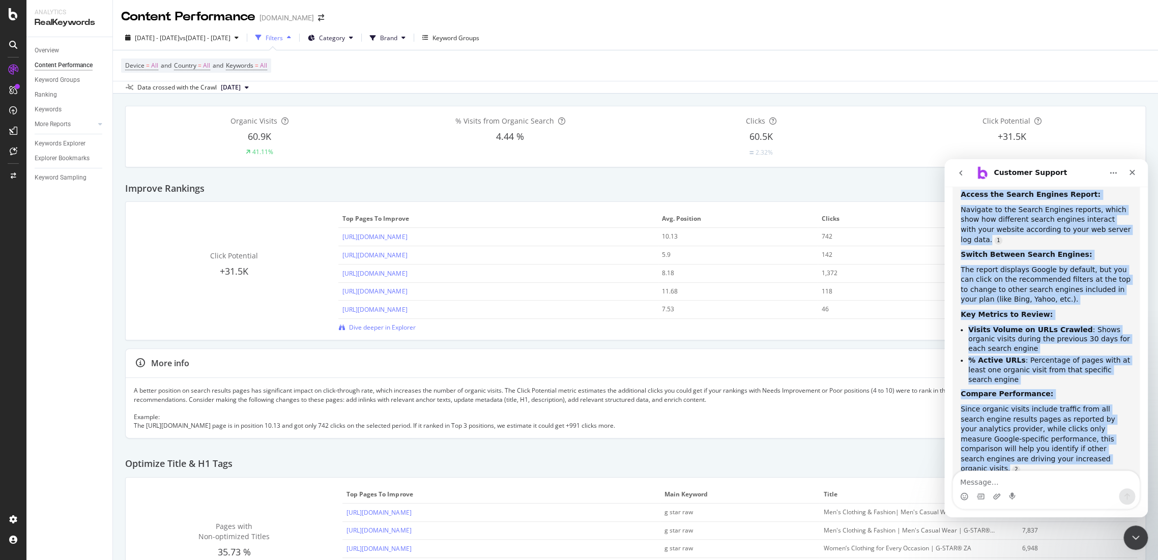
drag, startPoint x: 963, startPoint y: 238, endPoint x: 1065, endPoint y: 382, distance: 177.1
click at [1065, 382] on div "Great question! You can investigate traffic from different search engines using…" at bounding box center [1046, 332] width 171 height 355
copy div "Access the Search Engines Report: Navigate to the Search Engines reports, which…"
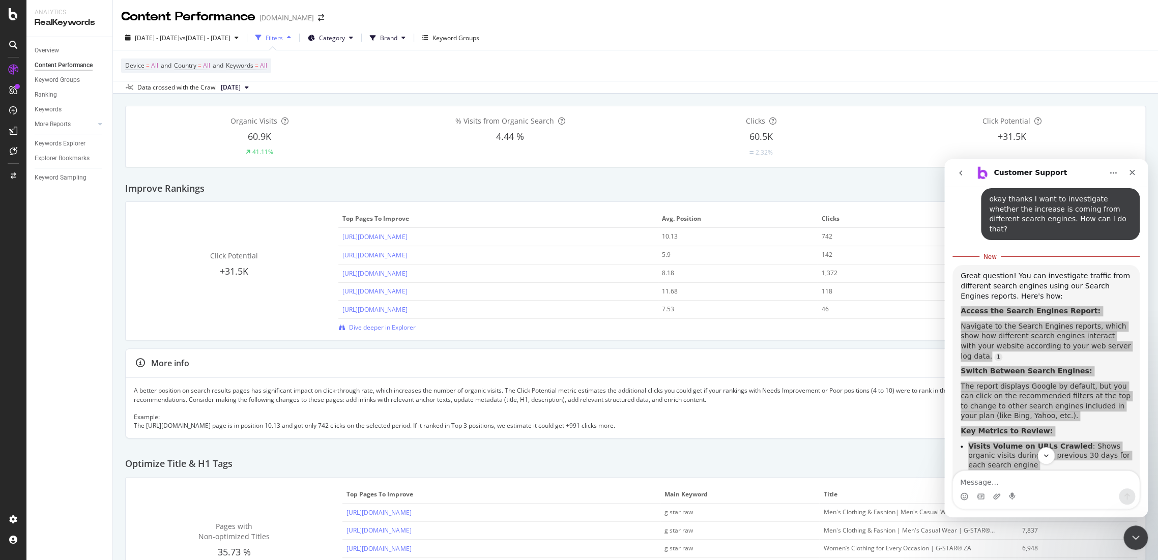
scroll to position [539, 0]
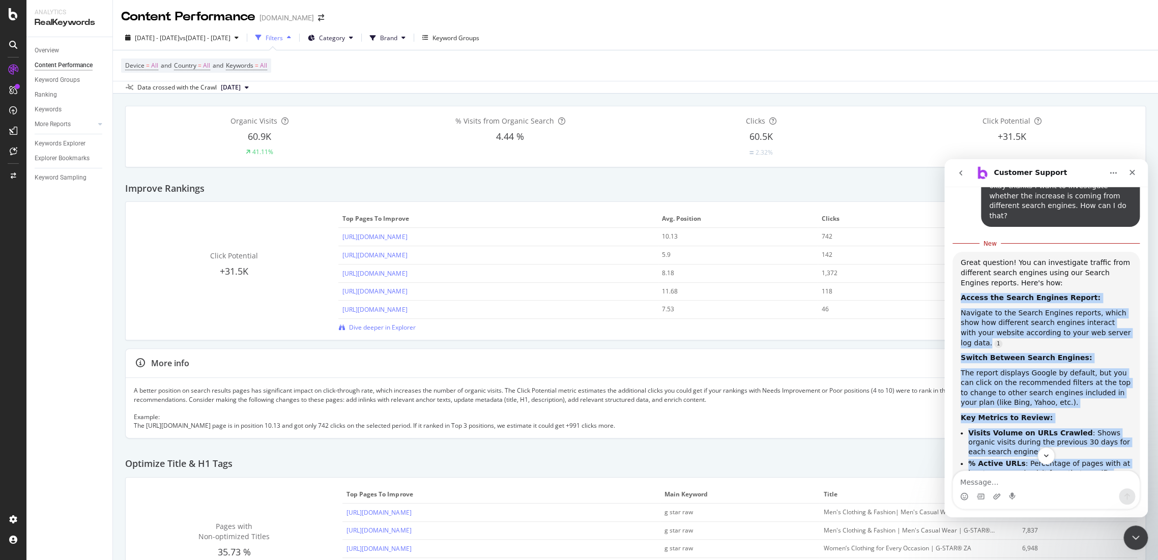
click at [1023, 459] on li "% Active URLs : Percentage of pages with at least one organic visit from that s…" at bounding box center [1049, 473] width 163 height 28
click at [1027, 460] on li "% Active URLs : Percentage of pages with at least one organic visit from that s…" at bounding box center [1049, 474] width 163 height 28
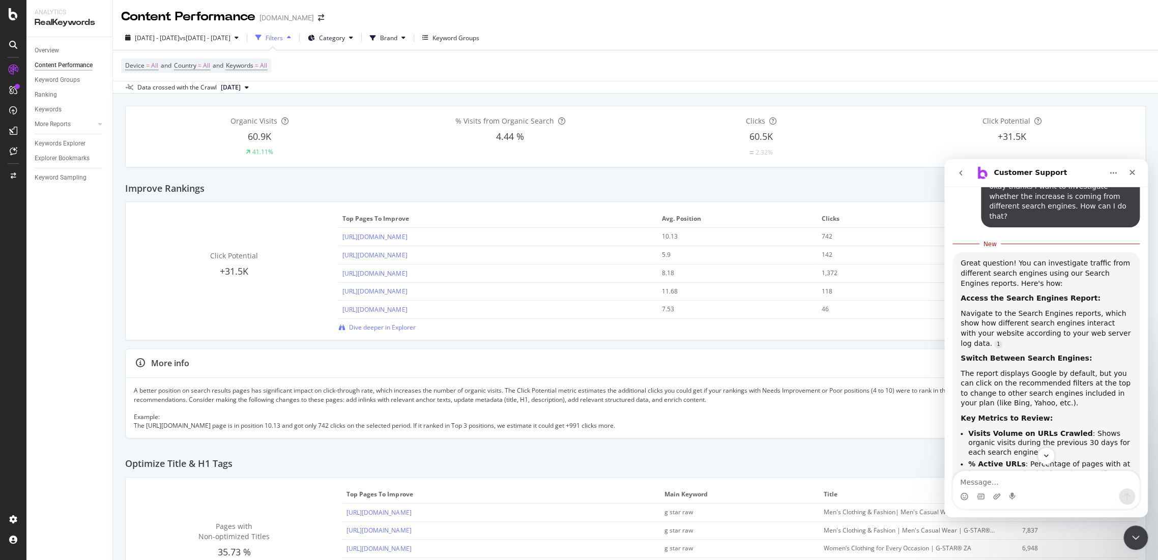
click at [283, 39] on div "Filters" at bounding box center [274, 38] width 17 height 9
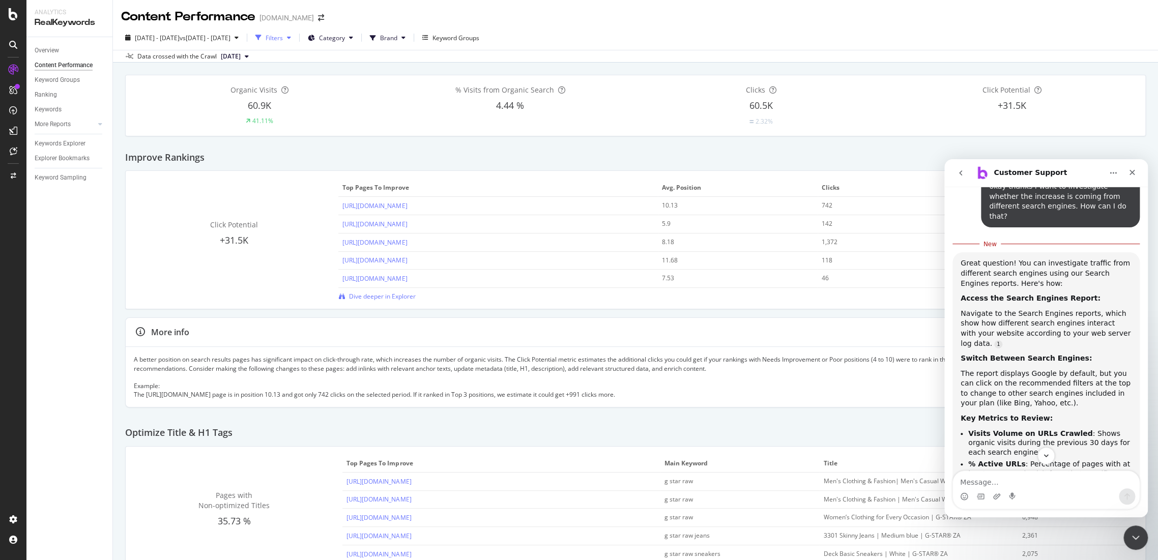
click at [283, 39] on div "Filters" at bounding box center [274, 38] width 17 height 9
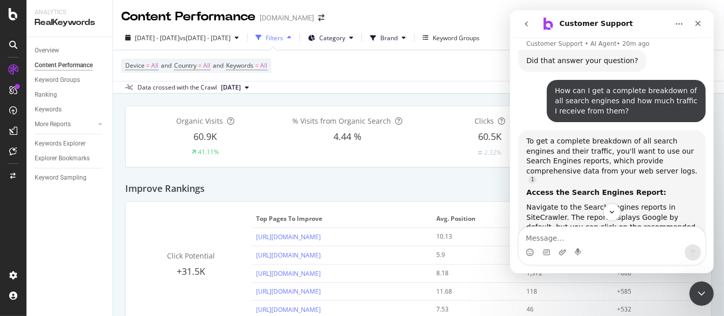
scroll to position [952, 0]
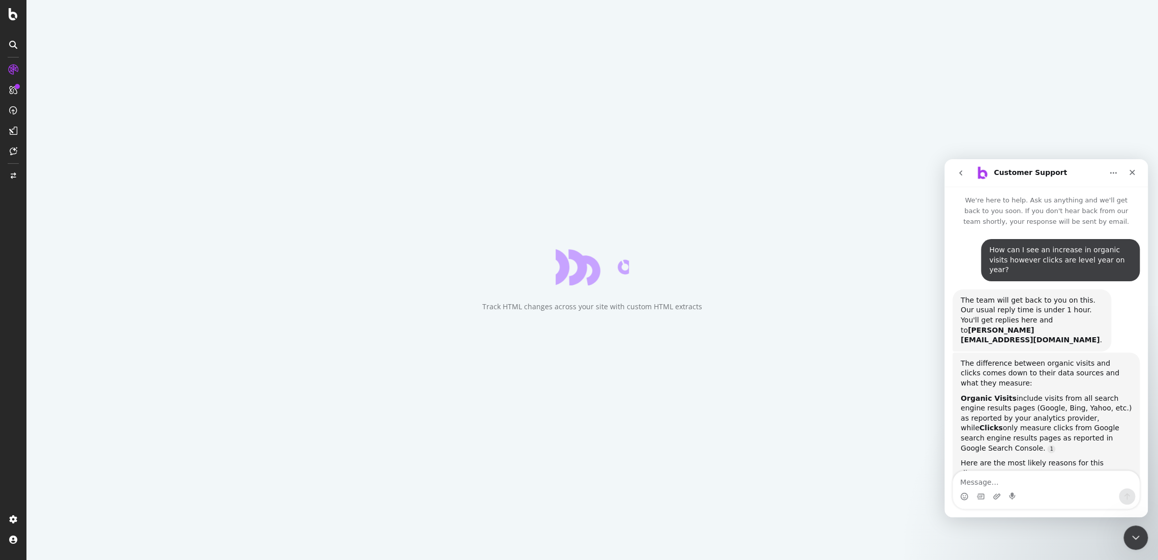
scroll to position [616, 0]
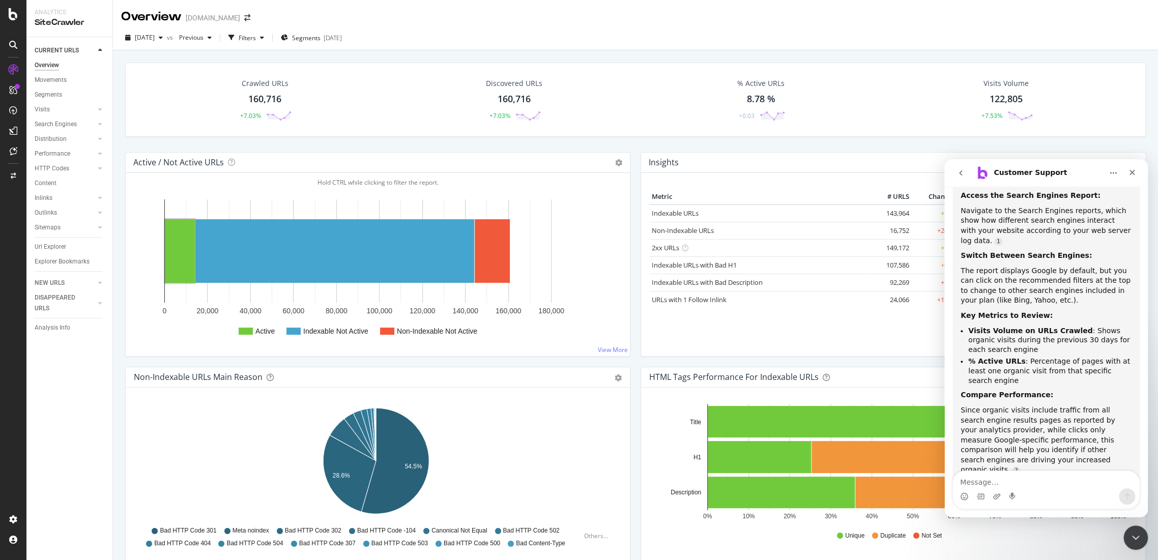
click at [58, 125] on div "Search Engines" at bounding box center [56, 124] width 42 height 11
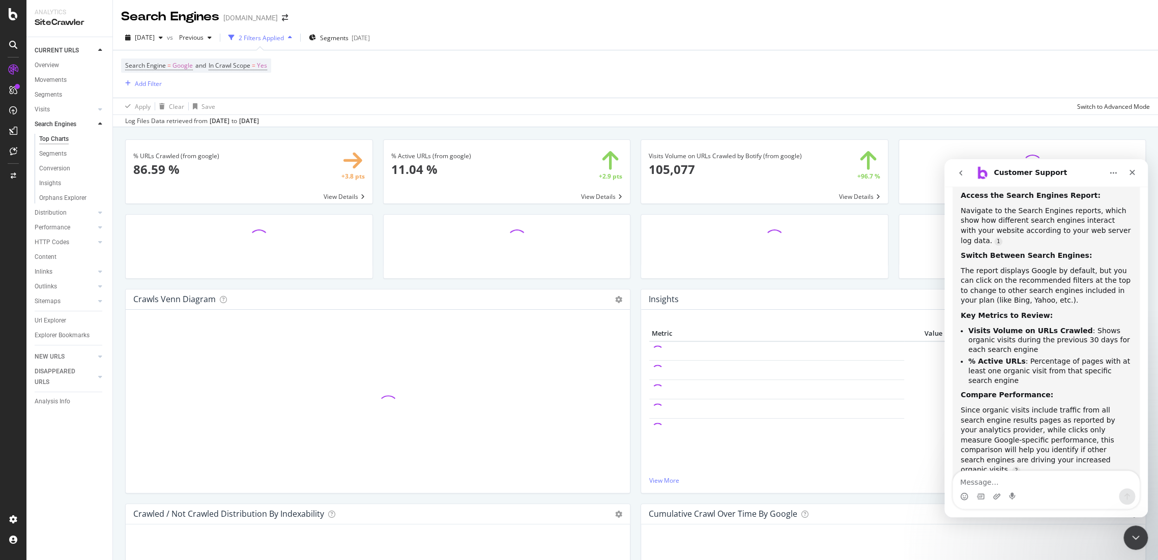
scroll to position [503, 0]
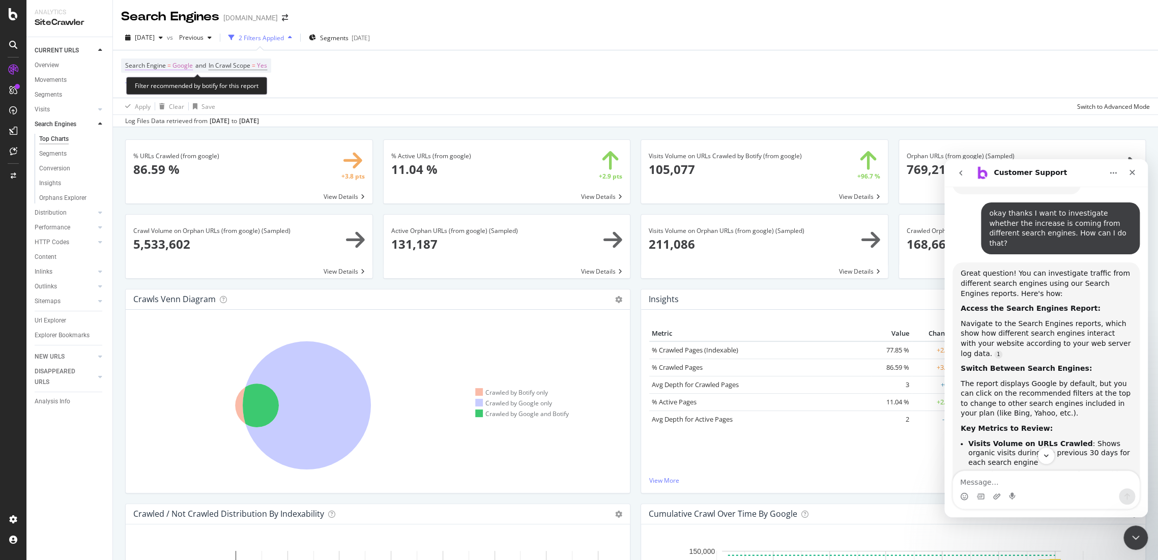
click at [186, 65] on span "Google" at bounding box center [183, 66] width 20 height 14
click at [161, 90] on div "Google" at bounding box center [190, 89] width 112 height 16
click at [159, 112] on div "Bing" at bounding box center [190, 110] width 109 height 13
click at [240, 106] on div "Apply" at bounding box center [238, 110] width 16 height 9
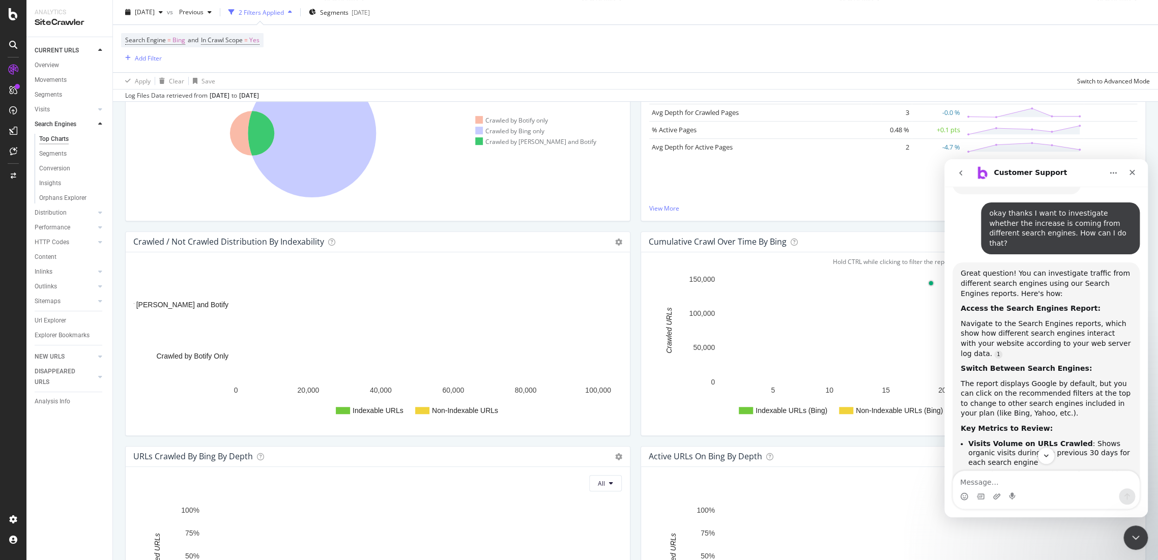
scroll to position [339, 0]
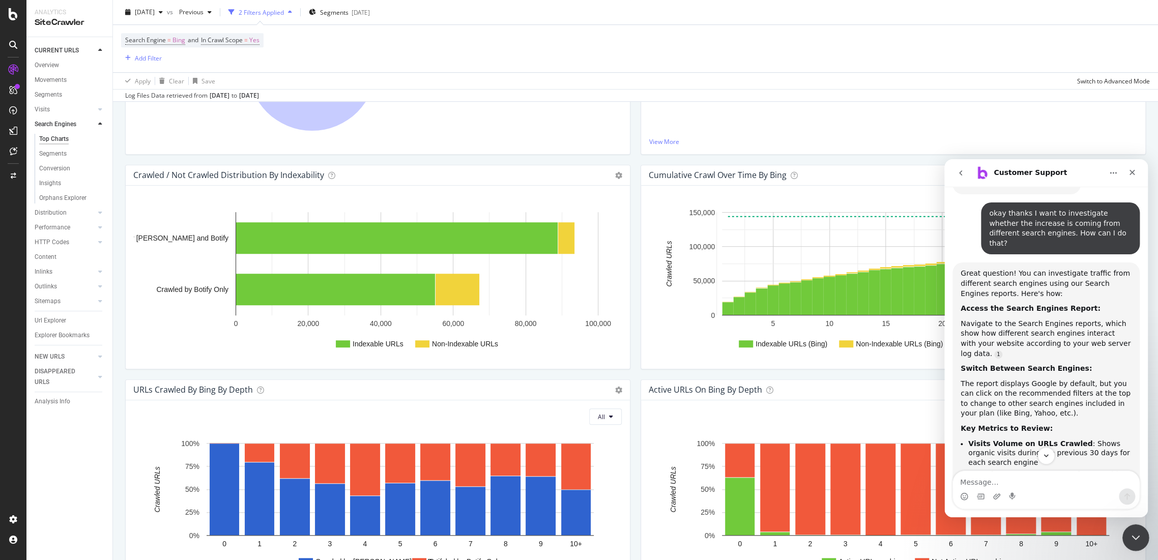
click at [1137, 532] on icon "Close Intercom Messenger" at bounding box center [1135, 536] width 12 height 12
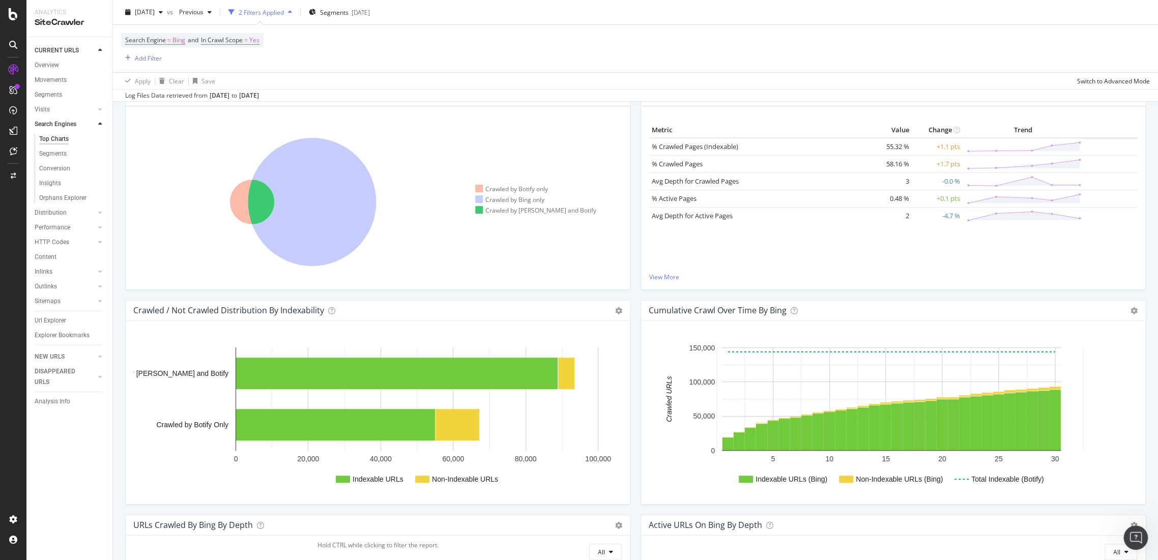
scroll to position [0, 0]
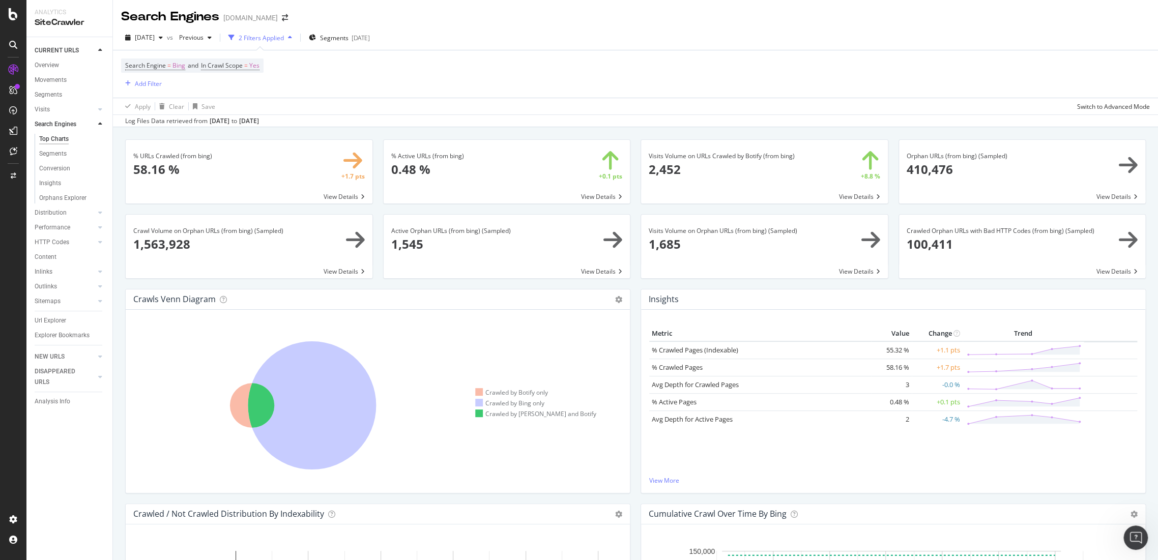
click at [852, 198] on span at bounding box center [764, 172] width 247 height 64
click at [841, 197] on span at bounding box center [764, 172] width 247 height 64
click at [178, 63] on span "Bing" at bounding box center [179, 66] width 13 height 14
click at [151, 84] on div "Bing" at bounding box center [190, 89] width 112 height 16
click at [166, 137] on div "OpenAI" at bounding box center [190, 136] width 109 height 13
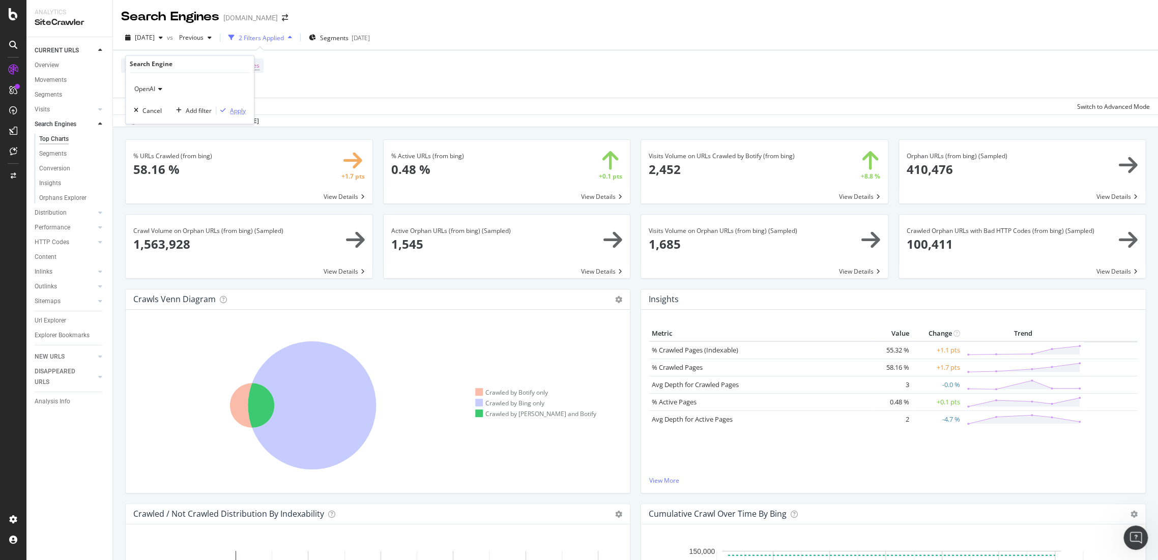
click at [240, 107] on div "Apply" at bounding box center [238, 110] width 16 height 9
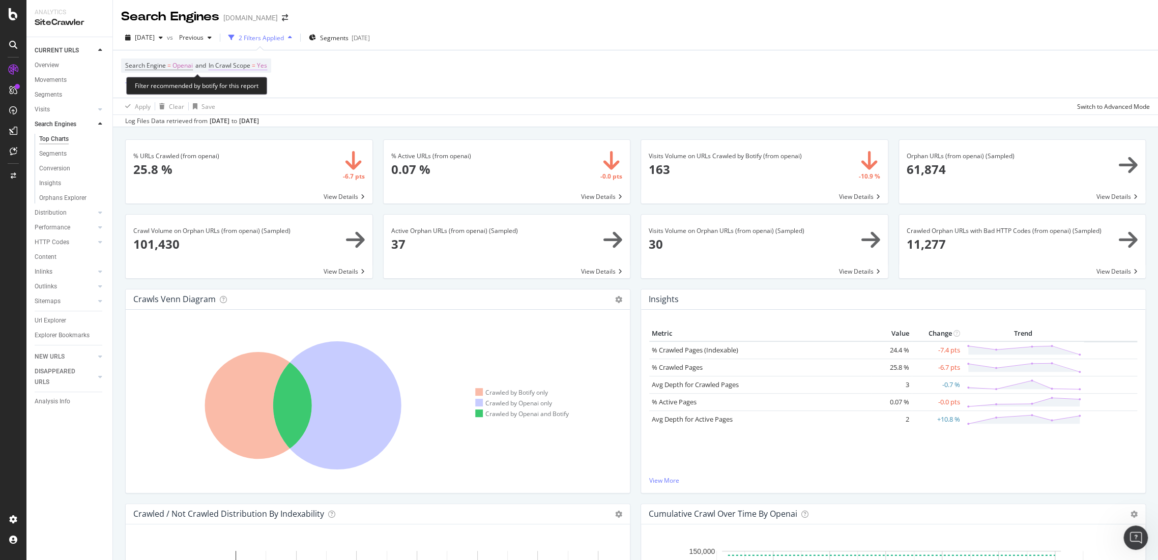
click at [263, 65] on span "Yes" at bounding box center [262, 66] width 10 height 14
click at [185, 66] on span "Openai" at bounding box center [183, 66] width 20 height 14
click at [160, 89] on icon at bounding box center [158, 90] width 7 height 6
click at [168, 146] on span "Other AI Bots" at bounding box center [158, 150] width 38 height 9
click at [236, 110] on div "Apply" at bounding box center [238, 110] width 16 height 9
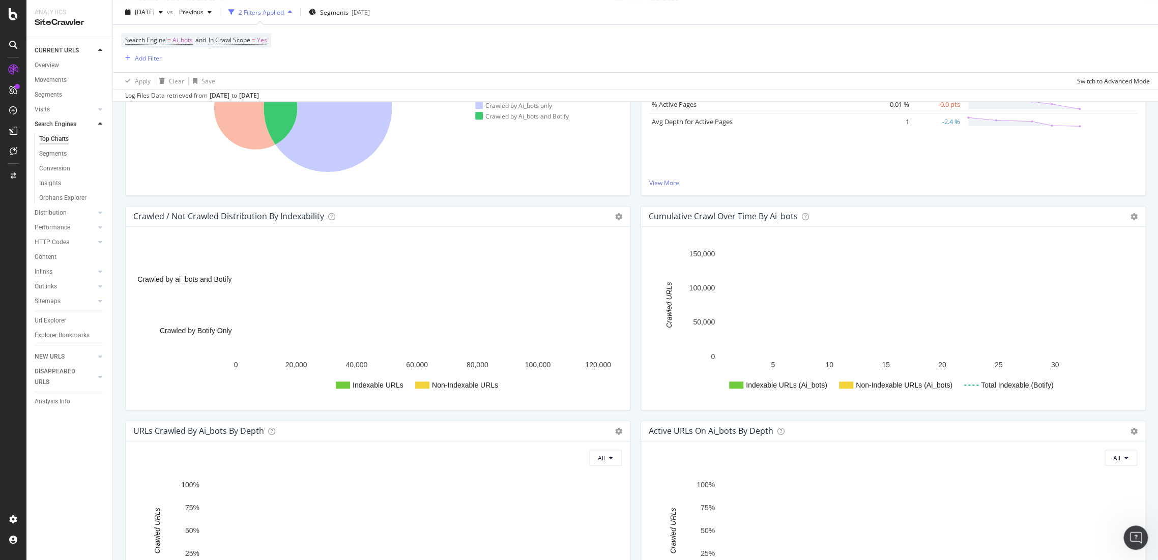
scroll to position [204, 0]
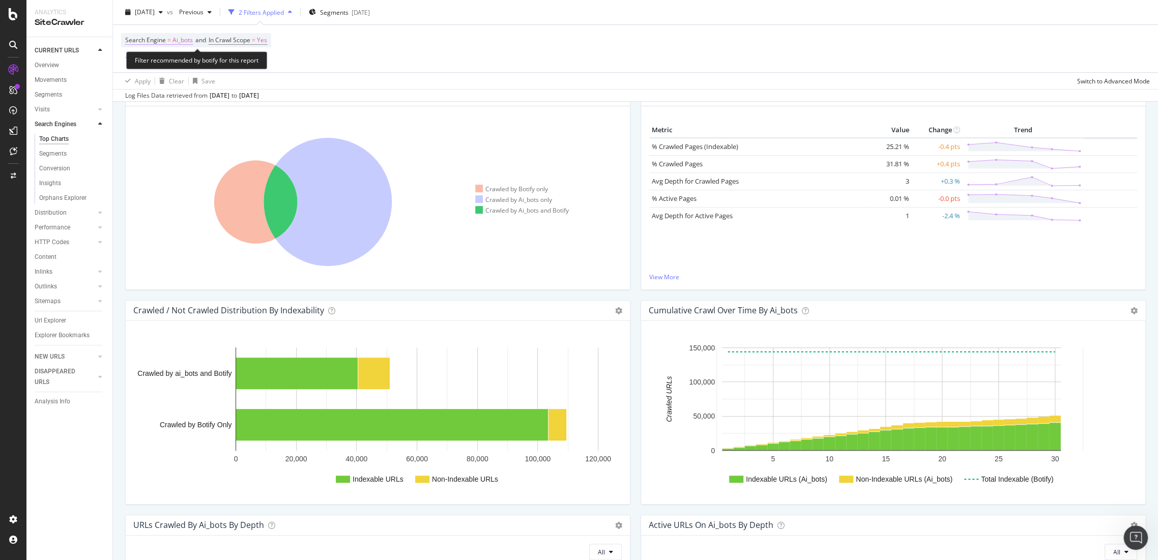
click at [177, 36] on span "Ai_bots" at bounding box center [183, 40] width 20 height 14
click at [179, 65] on icon at bounding box center [175, 64] width 7 height 6
click at [172, 83] on div "Bing" at bounding box center [190, 84] width 109 height 13
click at [229, 83] on div "button" at bounding box center [223, 85] width 14 height 6
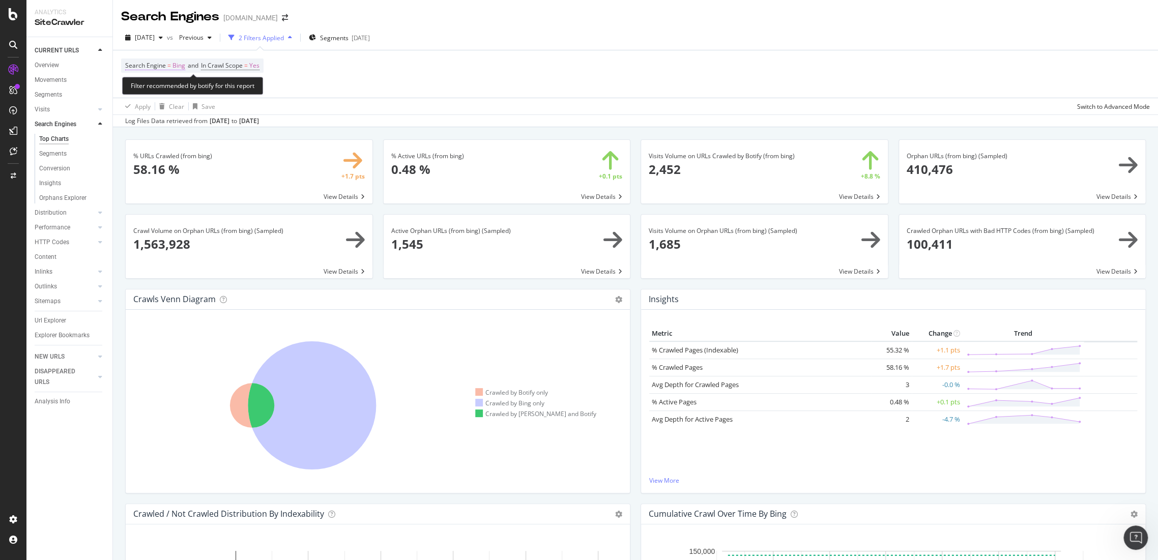
click at [181, 64] on span "Bing" at bounding box center [179, 66] width 13 height 14
click at [163, 93] on div "Bing" at bounding box center [190, 89] width 112 height 16
click at [159, 122] on span "Google" at bounding box center [149, 123] width 20 height 9
click at [234, 106] on button "Apply" at bounding box center [231, 111] width 30 height 10
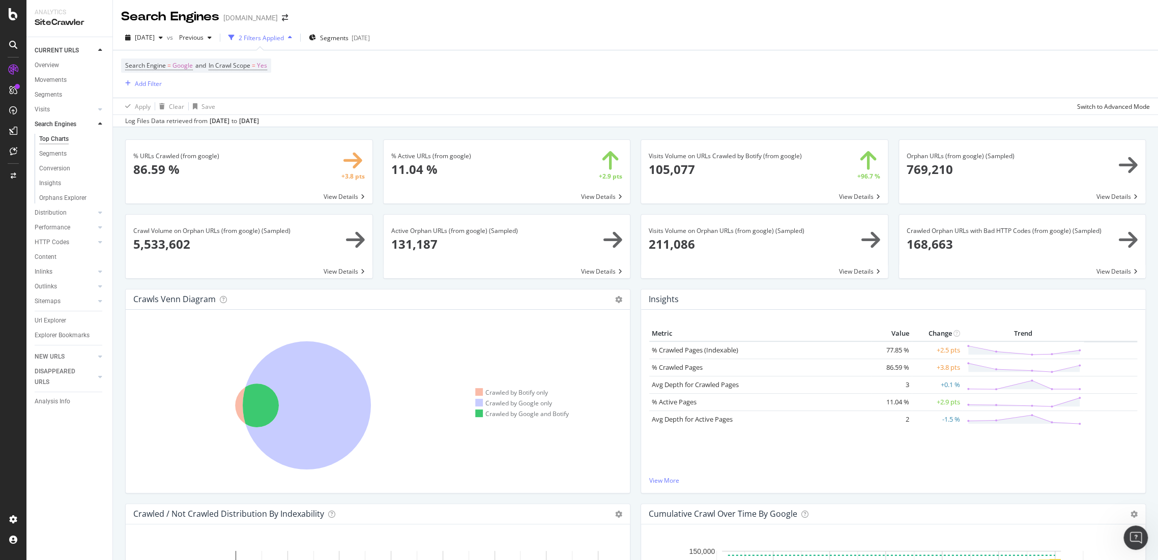
click at [854, 197] on span at bounding box center [764, 172] width 247 height 64
click at [1131, 531] on icon "Open Intercom Messenger" at bounding box center [1135, 536] width 17 height 17
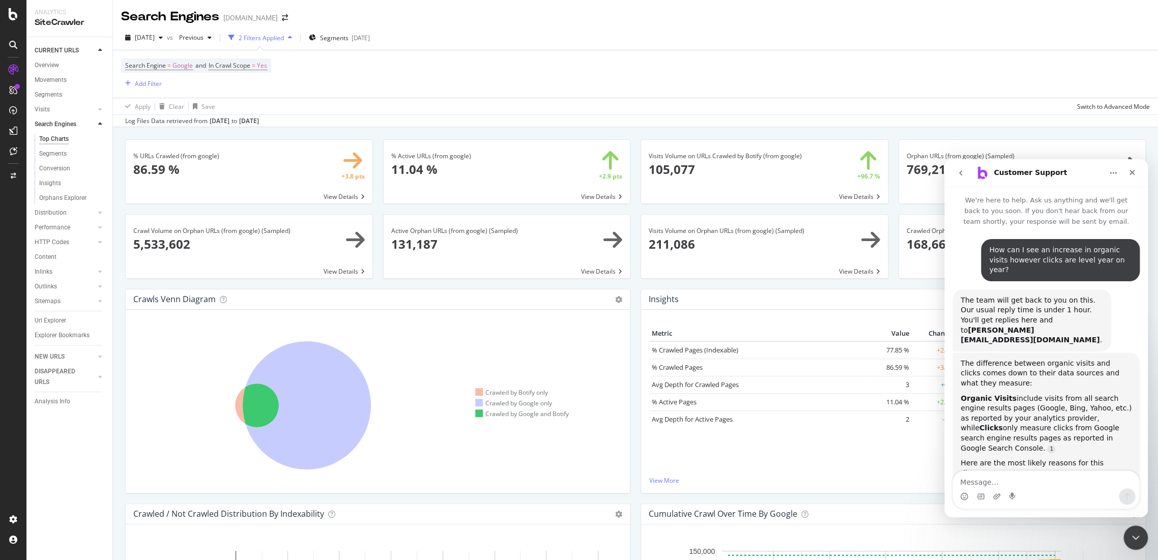
scroll to position [616, 0]
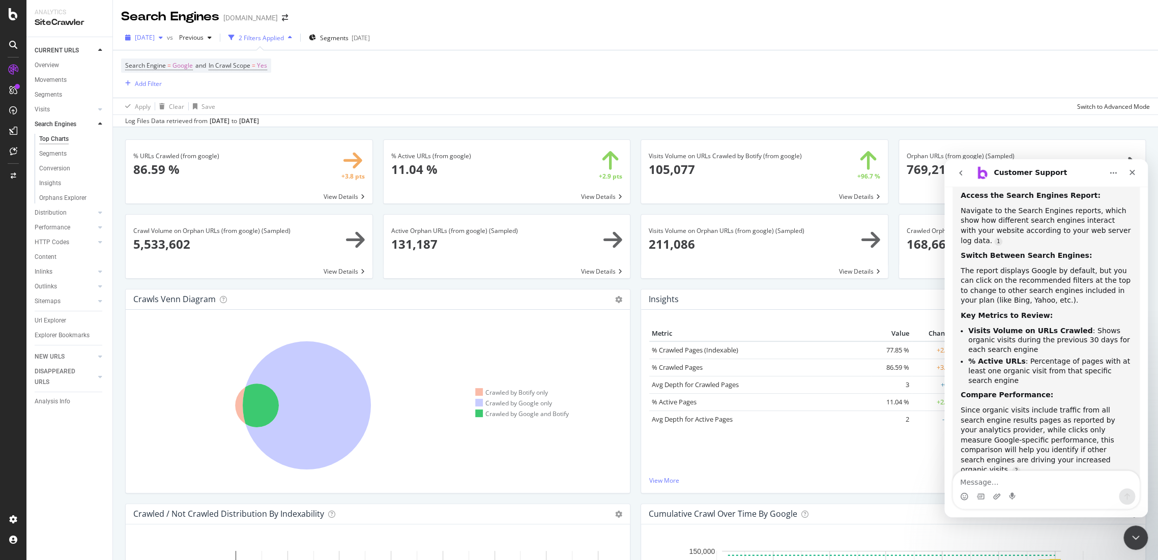
click at [155, 37] on span "[DATE]" at bounding box center [145, 37] width 20 height 9
click at [178, 93] on div "[DATE]" at bounding box center [163, 93] width 54 height 9
click at [204, 40] on span "Previous" at bounding box center [189, 37] width 28 height 9
click at [245, 130] on div "[DATE] #2" at bounding box center [225, 131] width 54 height 9
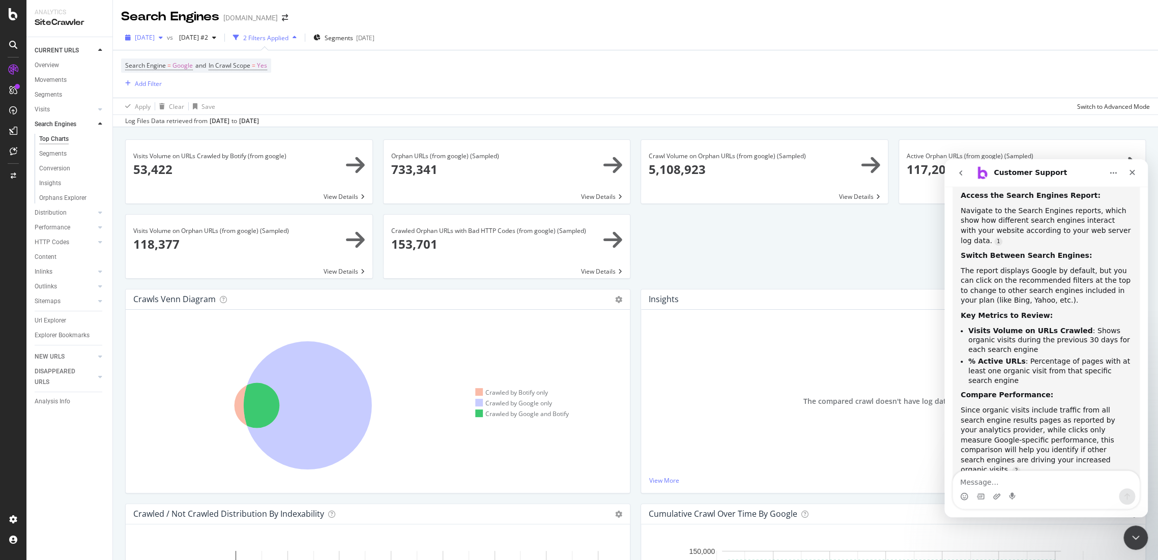
click at [155, 40] on span "[DATE]" at bounding box center [145, 37] width 20 height 9
click at [223, 75] on div "191K URLs" at bounding box center [211, 74] width 30 height 9
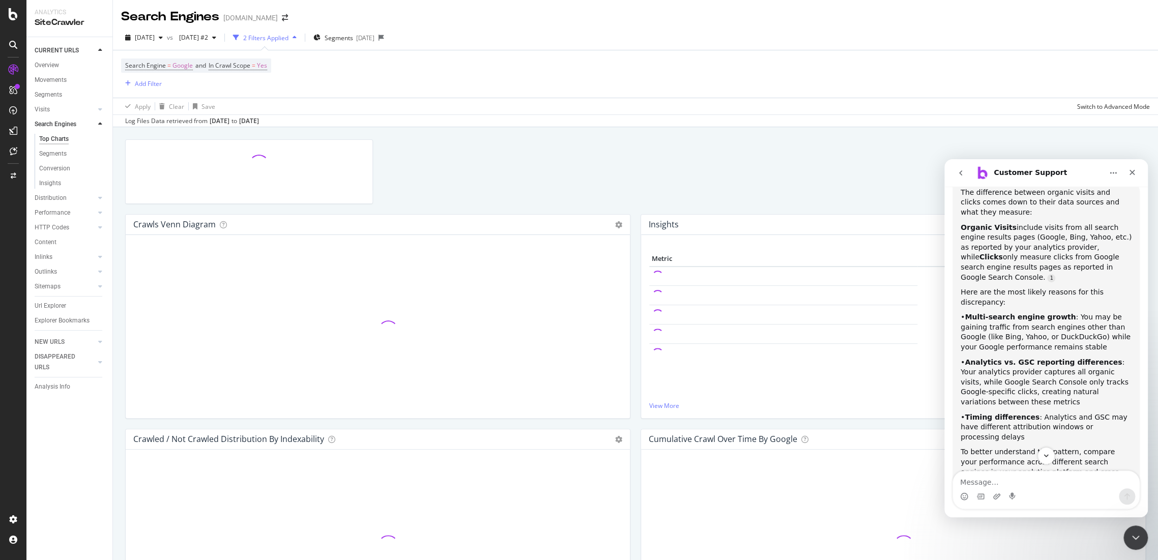
scroll to position [221, 0]
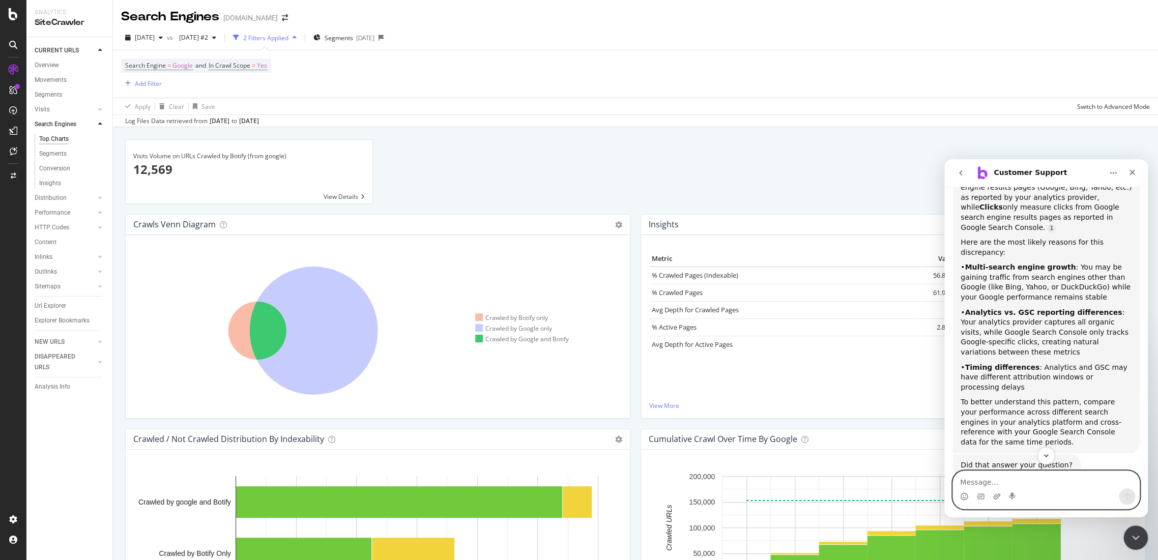
click at [991, 481] on textarea "Message…" at bounding box center [1046, 479] width 186 height 17
type textarea "How can I get a complete breakdown of all search engines and how much traffic I…"
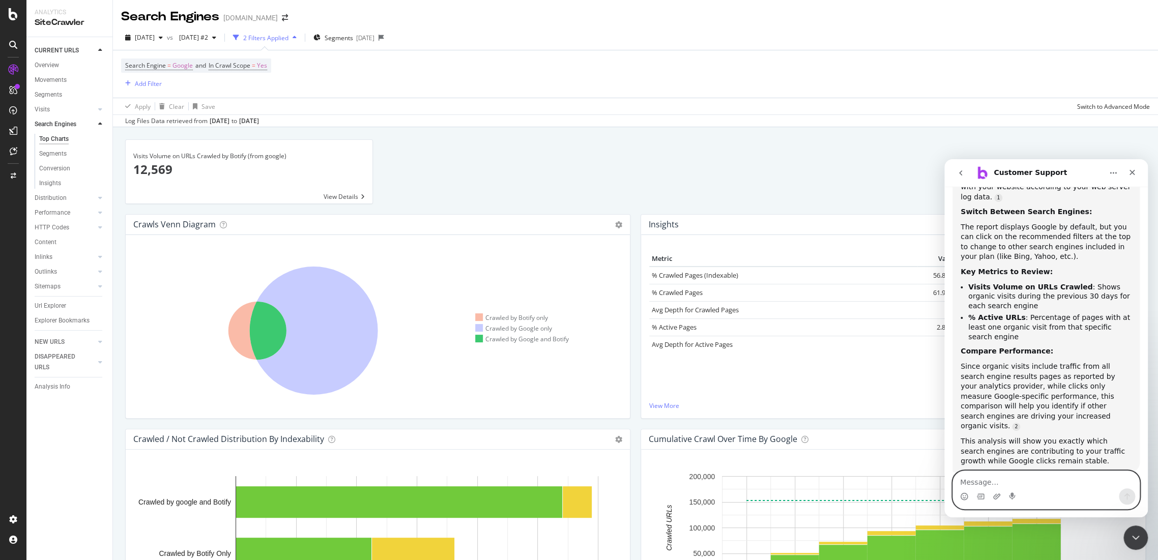
scroll to position [700, 0]
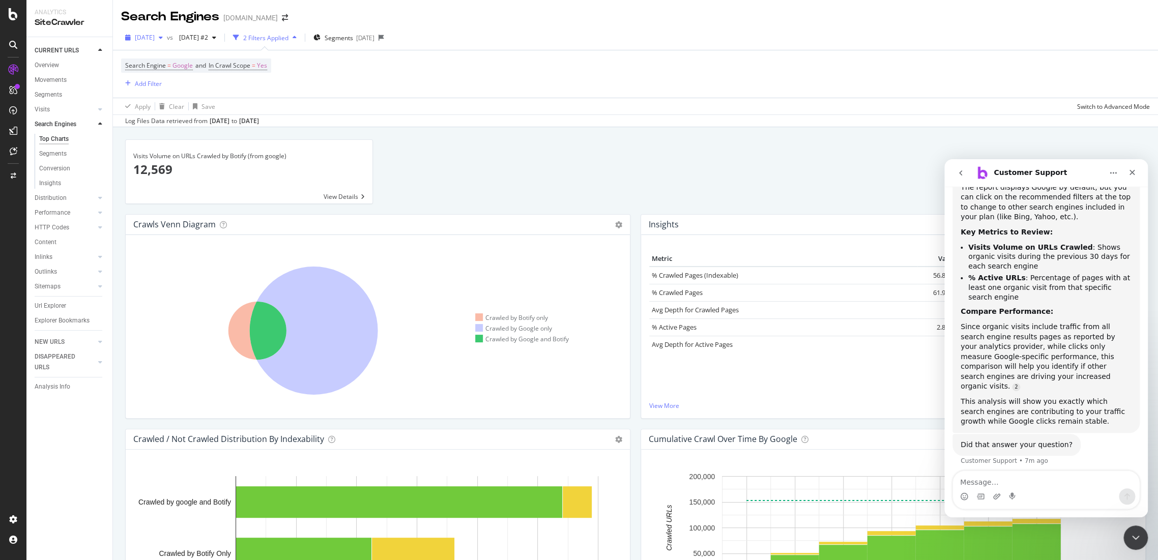
click at [155, 39] on span "[DATE]" at bounding box center [145, 37] width 20 height 9
click at [198, 71] on div "161K URLs" at bounding box center [211, 74] width 30 height 9
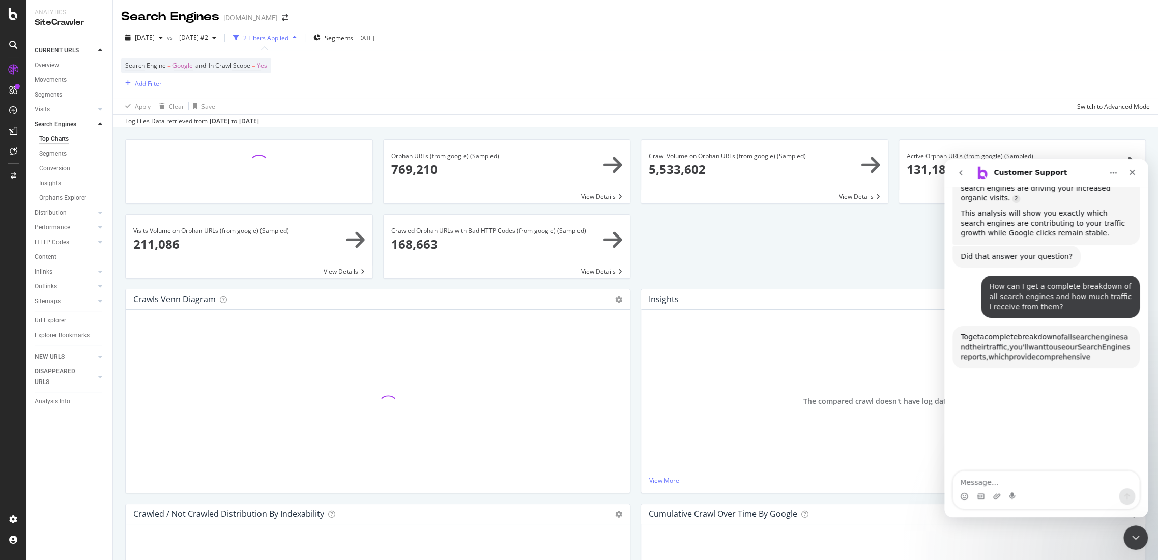
scroll to position [890, 0]
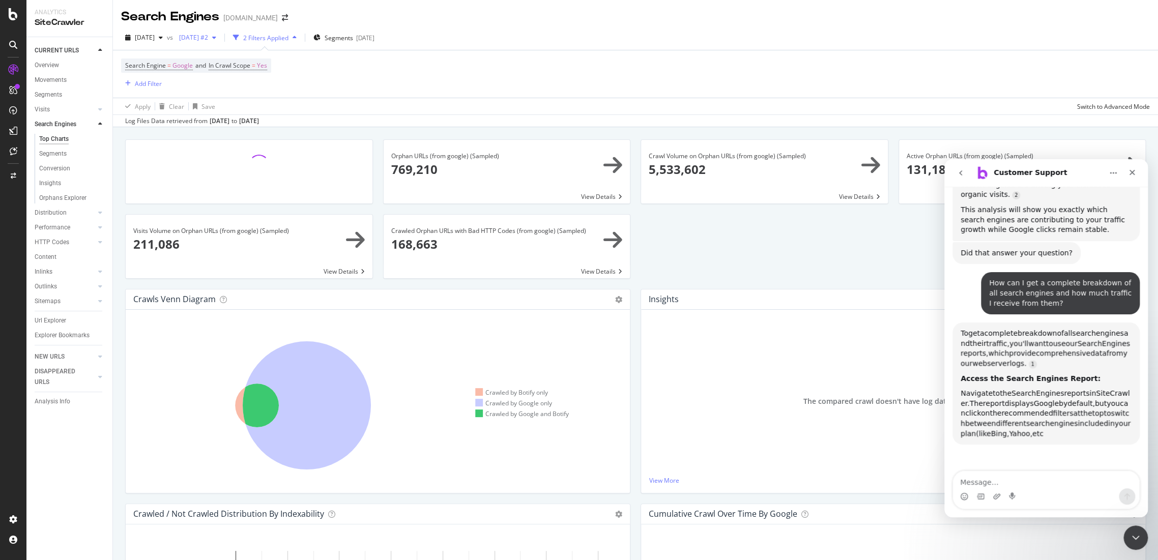
click at [220, 41] on div "[DATE] #2" at bounding box center [197, 37] width 45 height 15
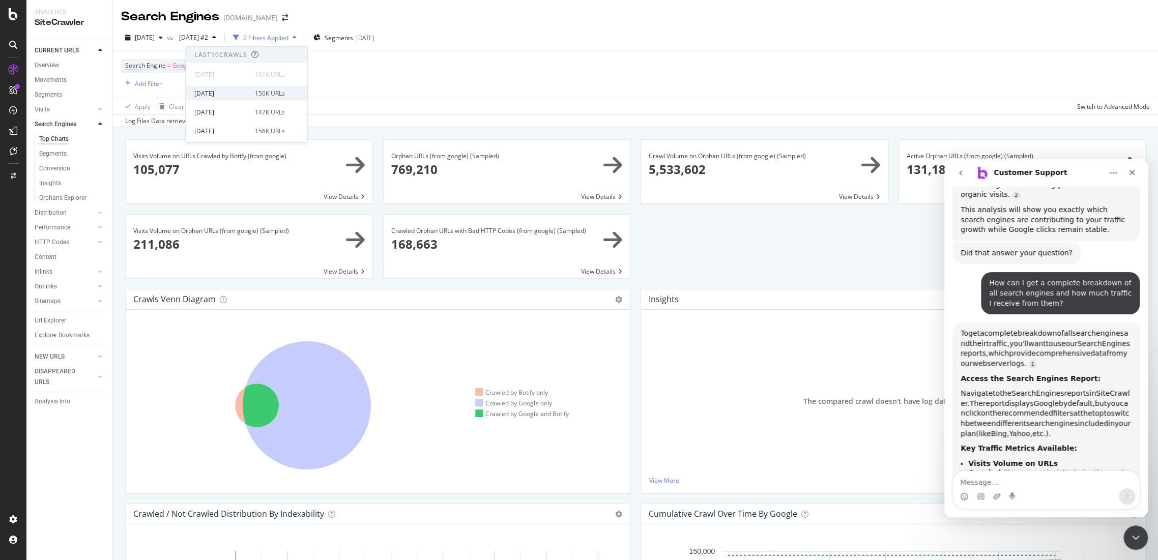
click at [254, 93] on div "150K URLs" at bounding box center [269, 93] width 30 height 9
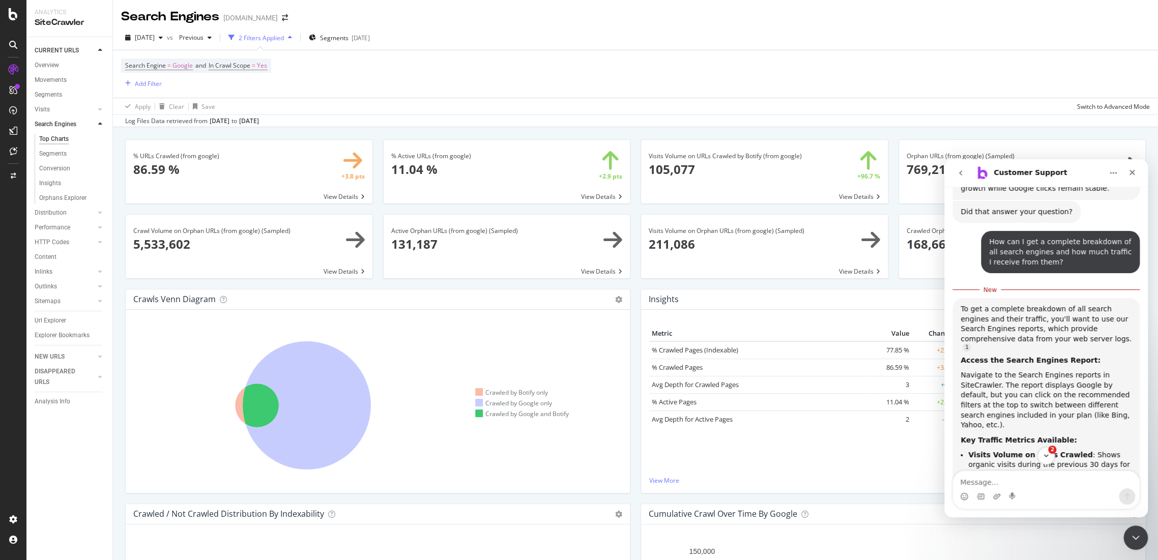
scroll to position [948, 0]
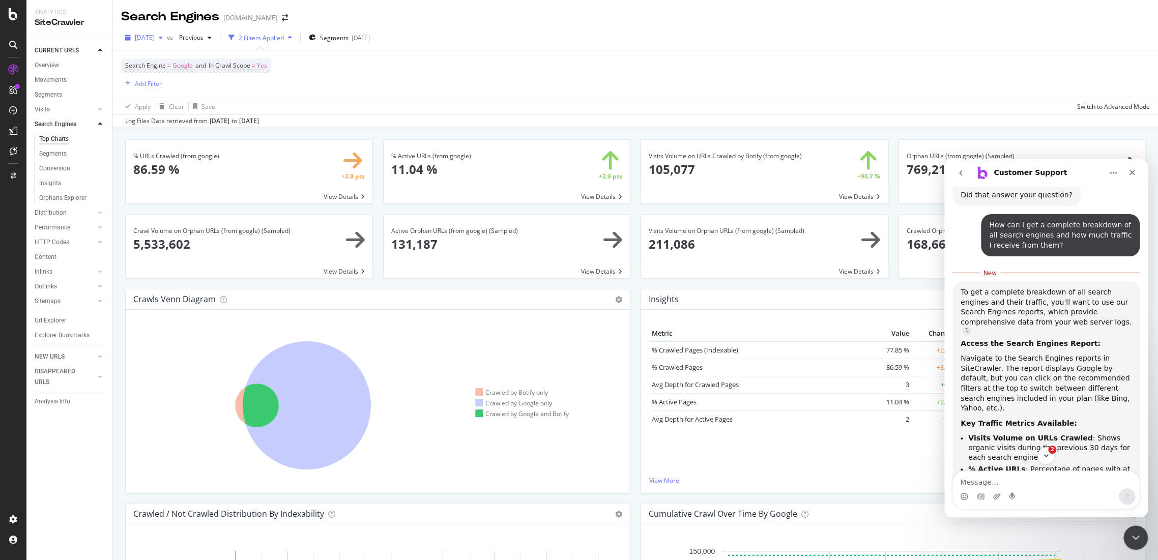
click at [167, 32] on div "[DATE]" at bounding box center [144, 37] width 46 height 15
click at [184, 113] on div "[DATE]" at bounding box center [163, 111] width 54 height 9
click at [155, 34] on span "[DATE]" at bounding box center [145, 37] width 20 height 9
click at [218, 73] on div "161K URLs" at bounding box center [211, 74] width 30 height 9
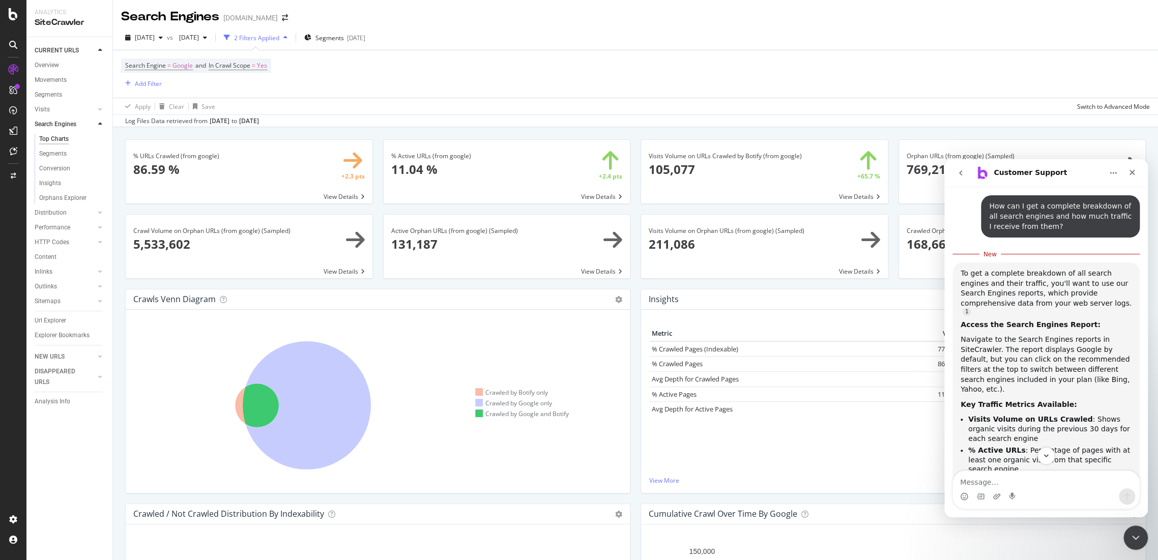
scroll to position [1006, 0]
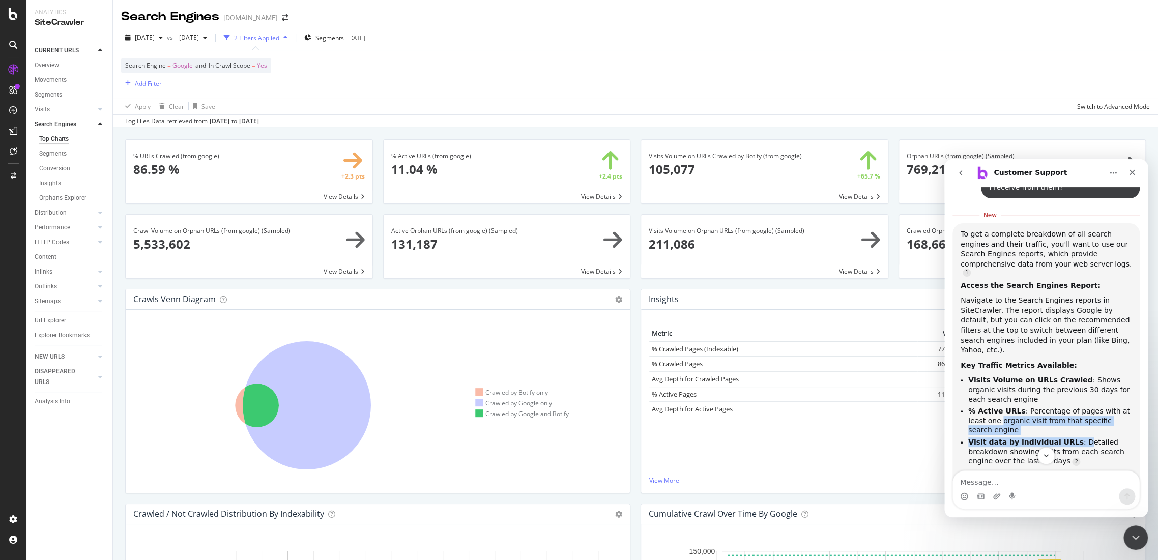
drag, startPoint x: 982, startPoint y: 319, endPoint x: 1069, endPoint y: 327, distance: 87.5
click at [1069, 376] on ul "Visits Volume on URLs Crawled : Shows organic visits during the previous 30 day…" at bounding box center [1046, 421] width 171 height 90
click at [1108, 472] on div "For URL-Level Detail:" at bounding box center [1046, 477] width 171 height 10
click at [183, 67] on span "Google" at bounding box center [183, 66] width 20 height 14
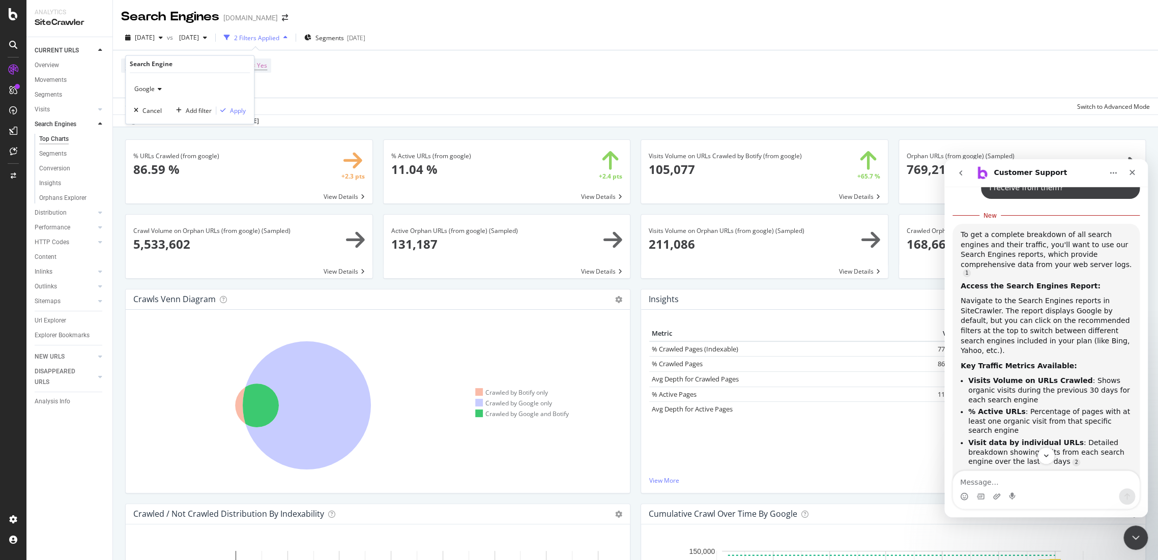
click at [155, 90] on icon at bounding box center [158, 90] width 7 height 6
click at [159, 109] on div "Bing" at bounding box center [190, 110] width 109 height 13
click at [240, 110] on div "Apply" at bounding box center [238, 110] width 16 height 9
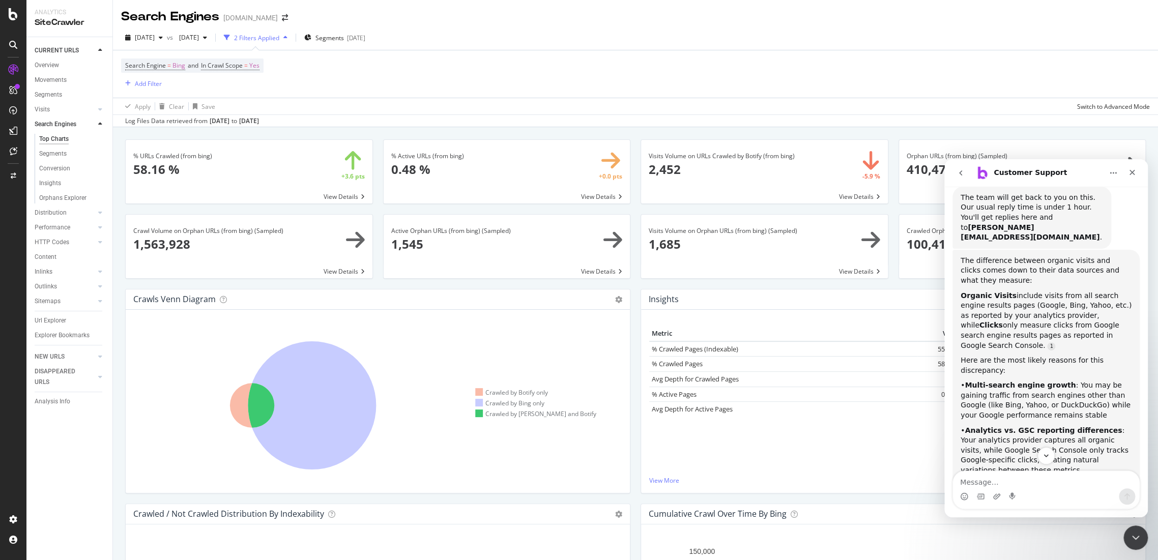
scroll to position [215, 0]
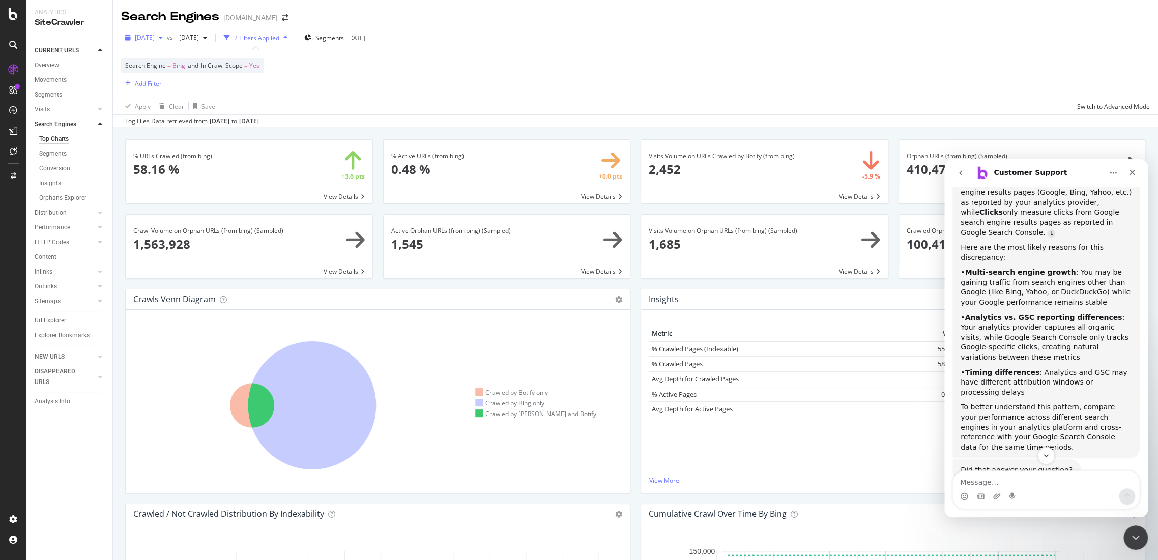
click at [163, 42] on div "[DATE]" at bounding box center [144, 37] width 46 height 15
click at [211, 42] on div "[DATE]" at bounding box center [193, 37] width 36 height 15
click at [240, 95] on div "[DATE]" at bounding box center [221, 93] width 54 height 9
click at [1036, 489] on div "Intercom messenger" at bounding box center [1046, 497] width 186 height 16
click at [1021, 484] on textarea "Message…" at bounding box center [1046, 479] width 186 height 17
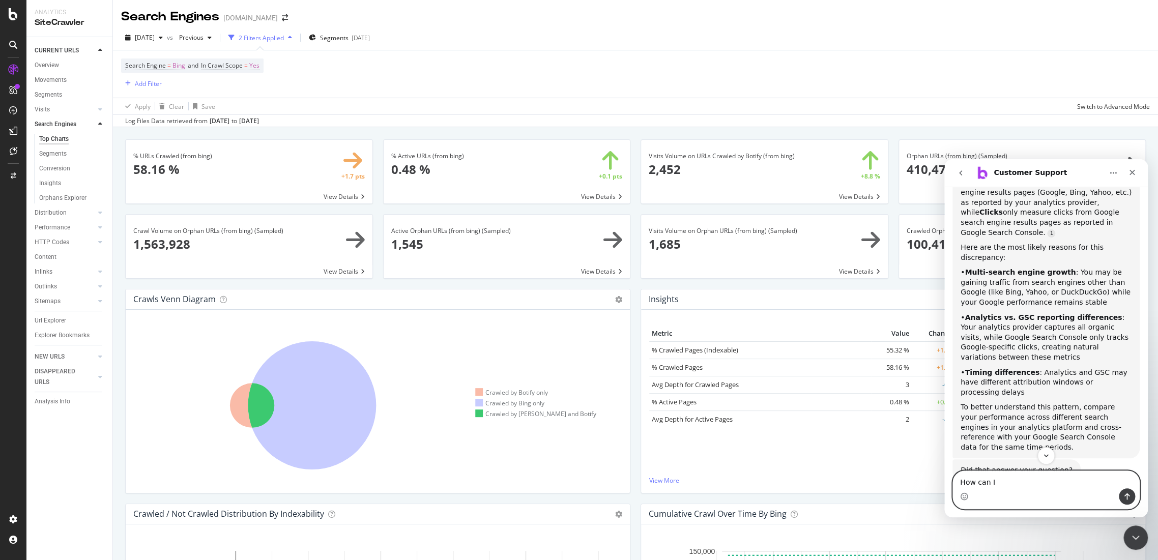
type textarea "How can I"
click at [844, 193] on span at bounding box center [764, 172] width 247 height 64
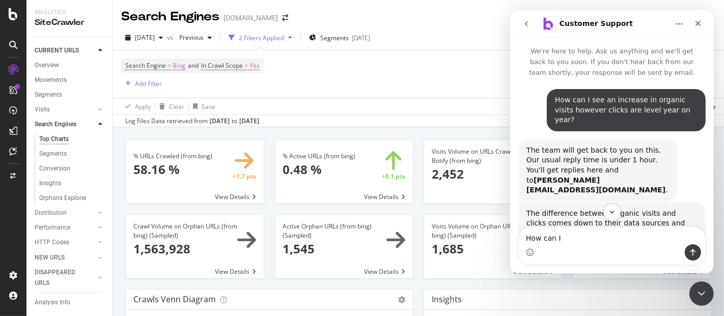
scroll to position [1, 0]
